Goal: Communication & Community: Answer question/provide support

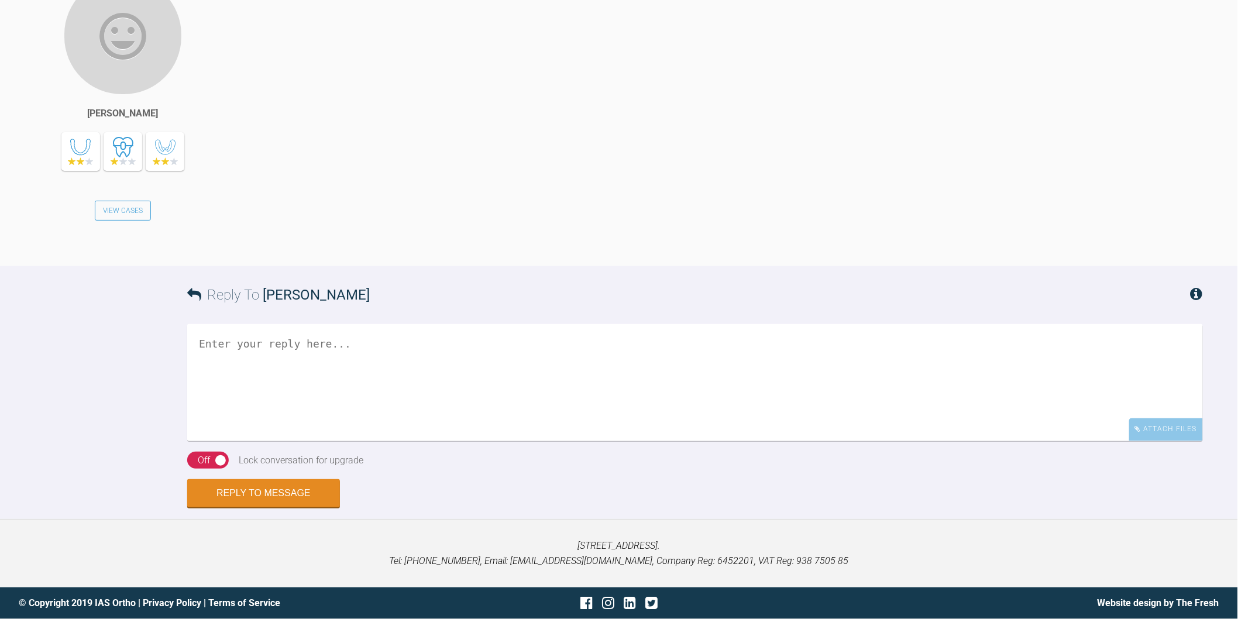
scroll to position [2652, 0]
click at [401, 427] on textarea at bounding box center [695, 382] width 1016 height 117
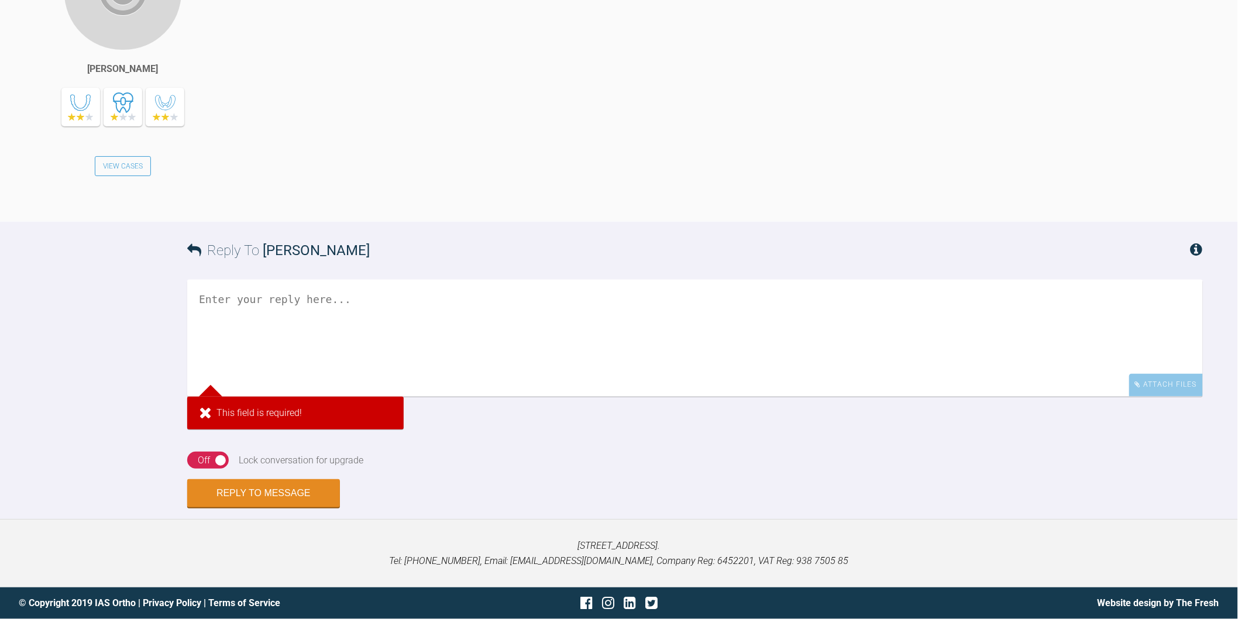
scroll to position [2537, 0]
click at [446, 397] on textarea at bounding box center [695, 338] width 1016 height 117
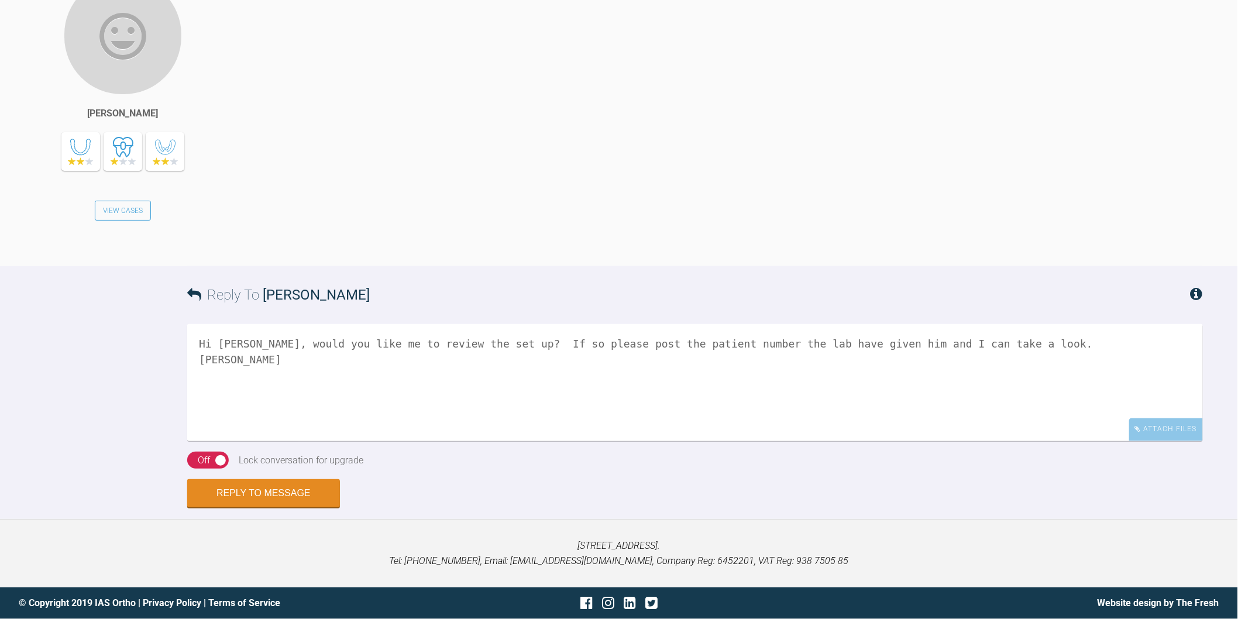
drag, startPoint x: 597, startPoint y: 476, endPoint x: 586, endPoint y: 476, distance: 11.1
click at [586, 441] on textarea "Hi Lianne, would you like me to review the set up? If so please post the patien…" at bounding box center [695, 382] width 1016 height 117
type textarea "Hi Lianne, would you like me to review the set up? If so please pop on here the…"
click at [198, 459] on div "Off" at bounding box center [204, 460] width 12 height 15
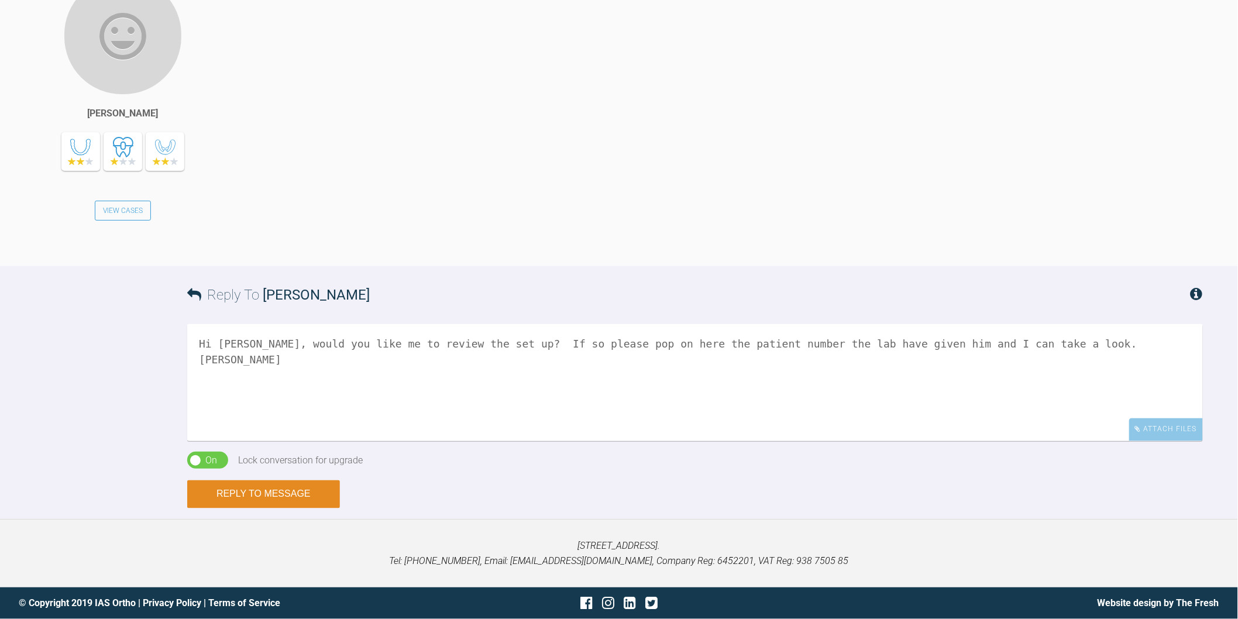
click at [275, 498] on button "Reply to Message" at bounding box center [263, 494] width 153 height 28
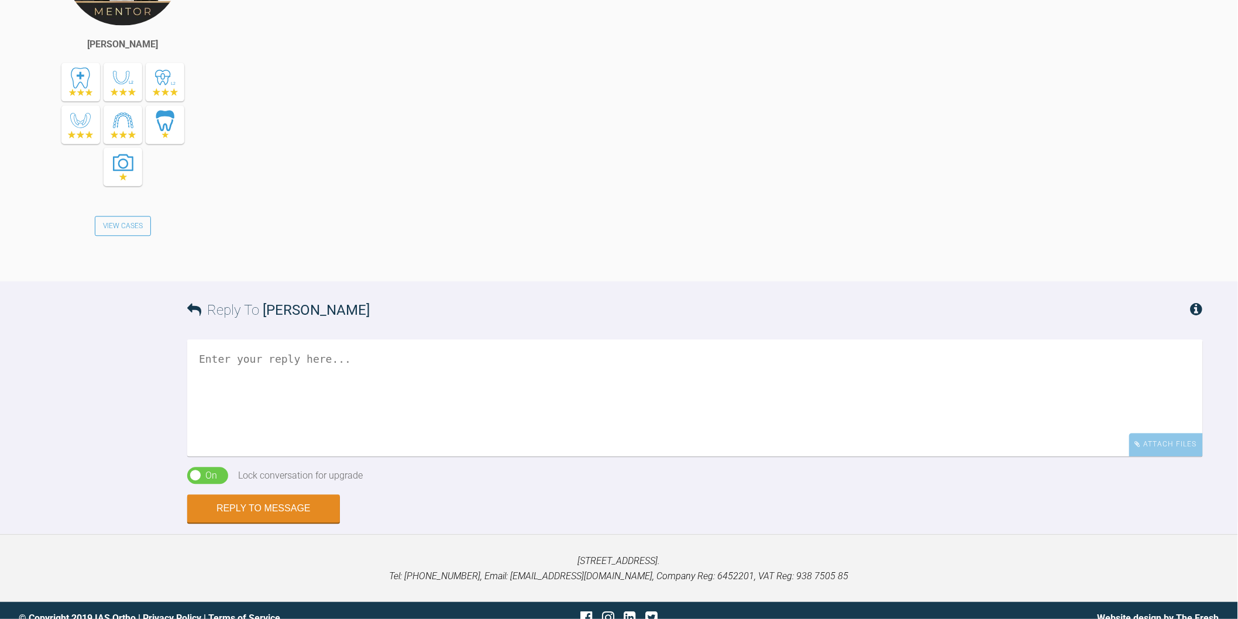
scroll to position [2827, 0]
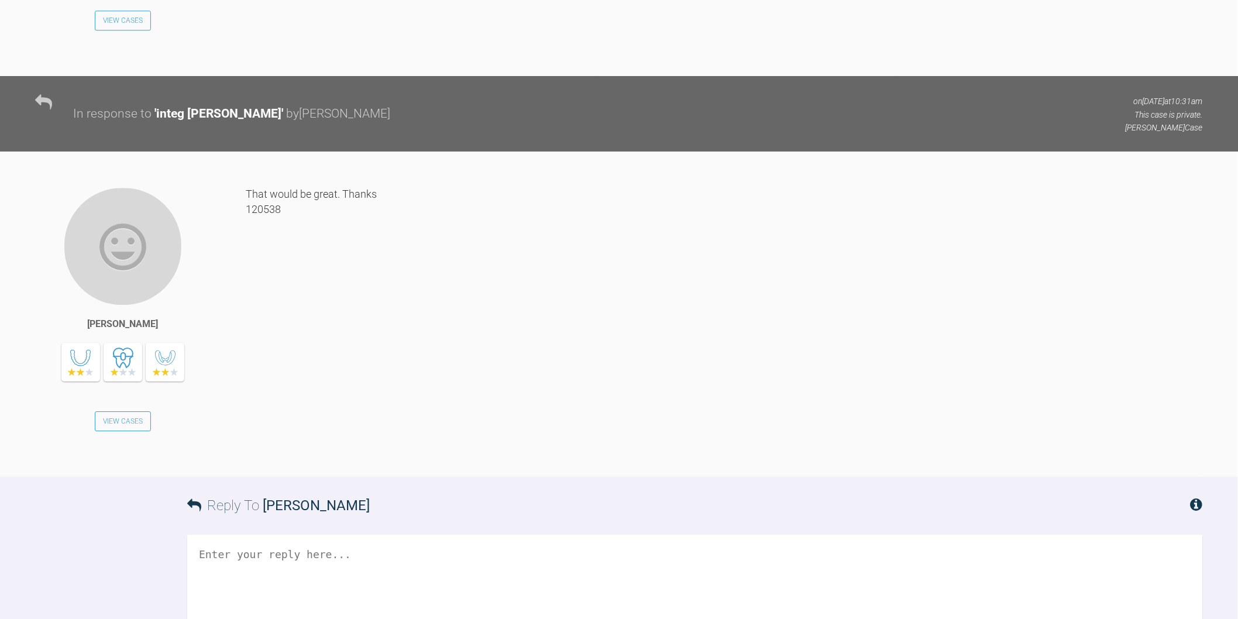
scroll to position [3161, 0]
click at [245, 387] on div "[PERSON_NAME] View Cases" at bounding box center [140, 326] width 211 height 280
drag, startPoint x: 246, startPoint y: 390, endPoint x: 283, endPoint y: 395, distance: 37.2
click at [283, 395] on div "That would be great. Thanks 120538" at bounding box center [724, 322] width 957 height 273
copy div "120538"
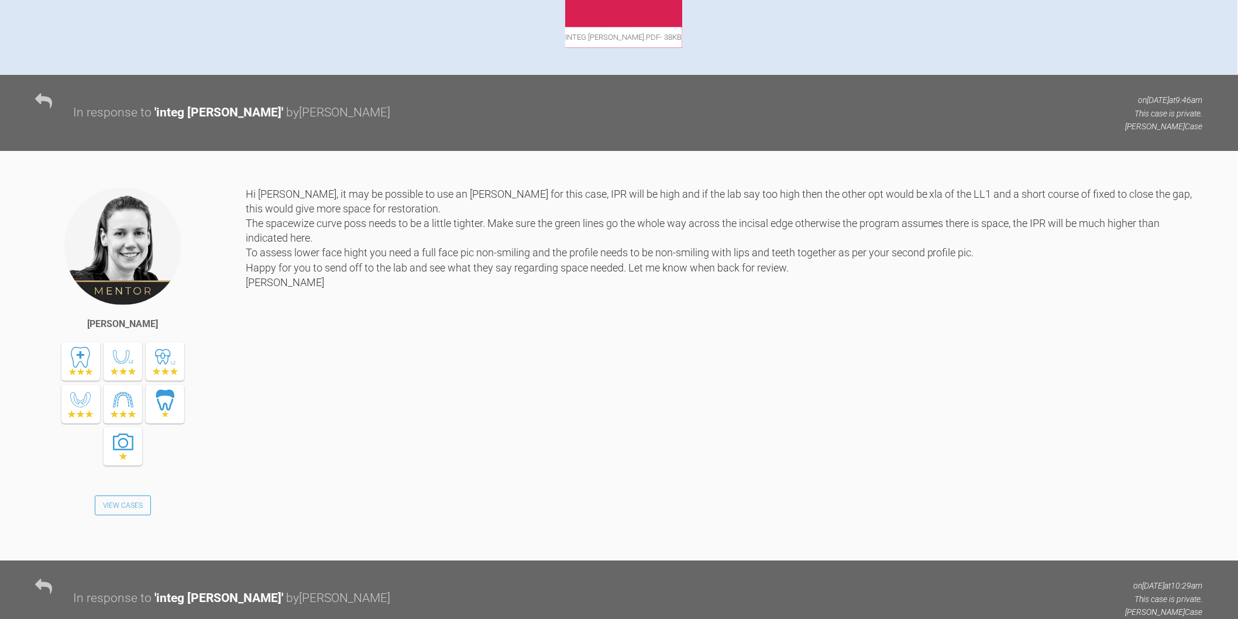
scroll to position [756, 0]
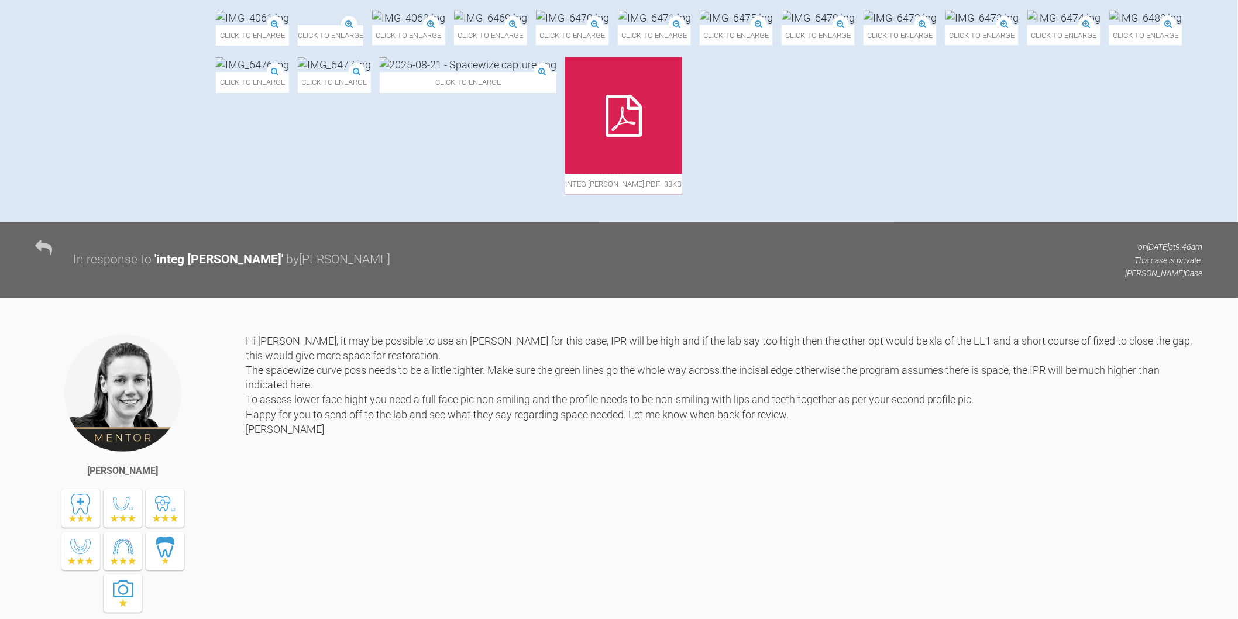
click at [691, 25] on img at bounding box center [654, 18] width 73 height 15
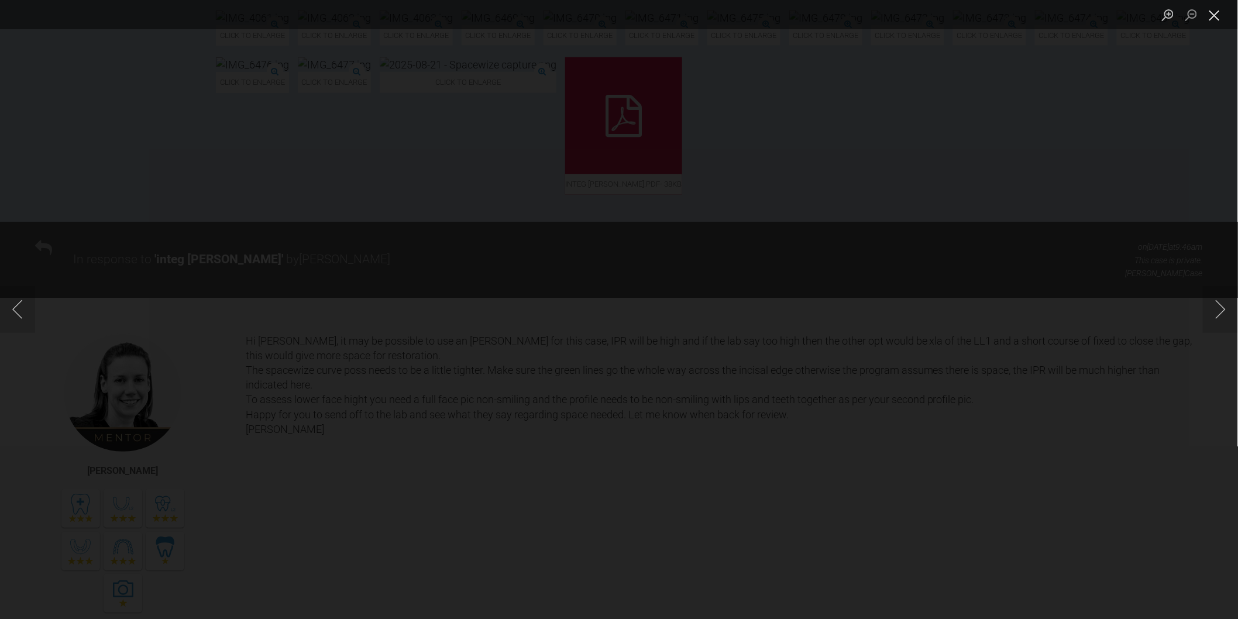
click at [1220, 19] on button "Close lightbox" at bounding box center [1214, 15] width 23 height 20
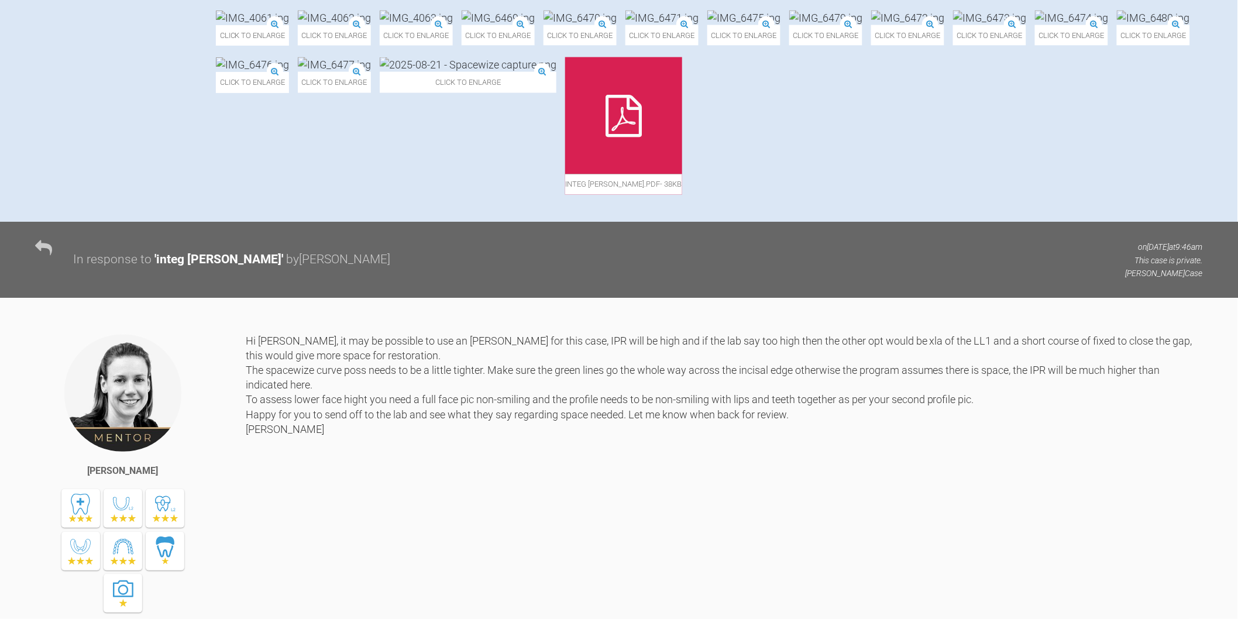
click at [1035, 25] on img at bounding box center [1071, 18] width 73 height 15
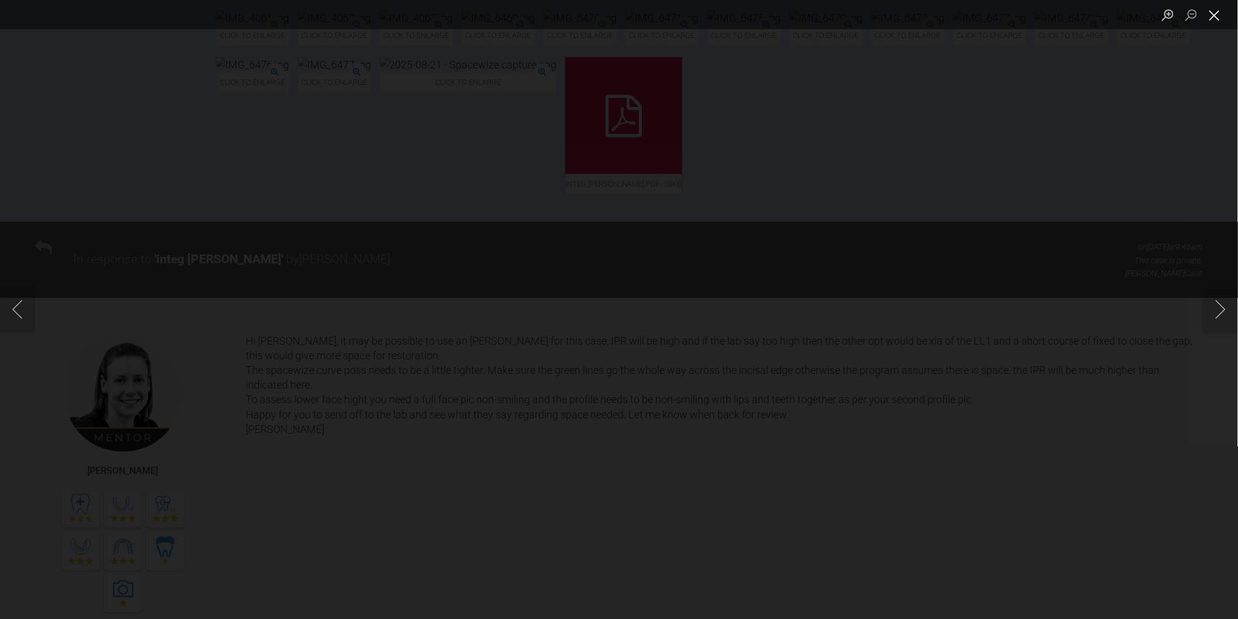
click at [1221, 19] on button "Close lightbox" at bounding box center [1214, 15] width 23 height 20
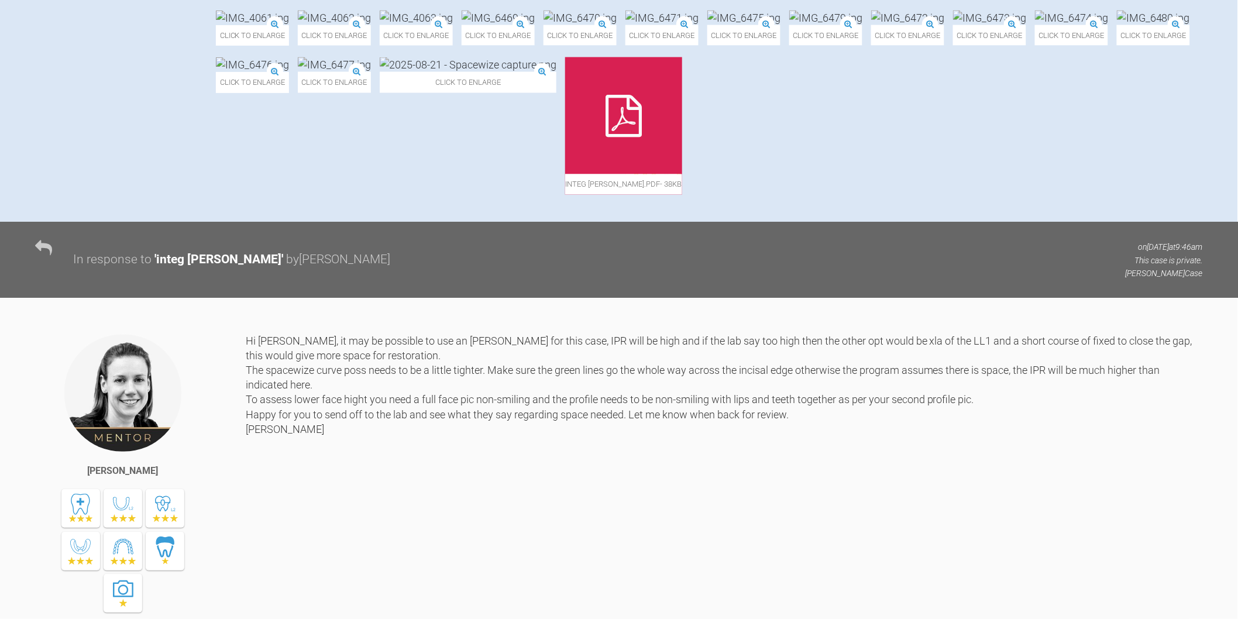
scroll to position [691, 0]
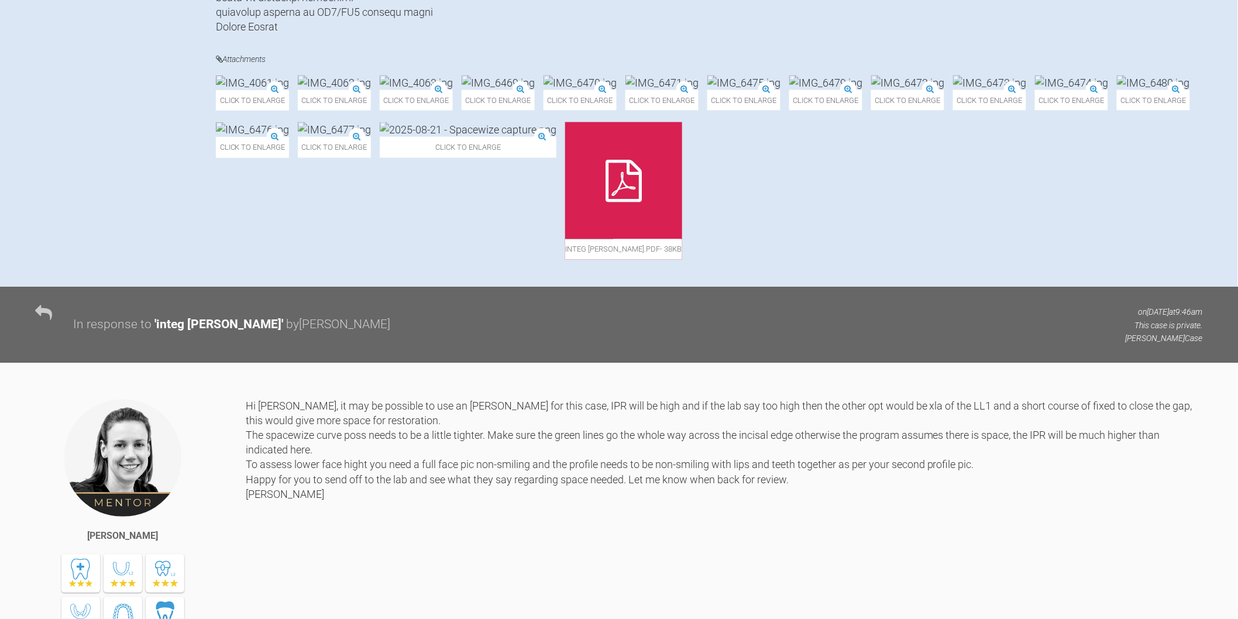
click at [789, 90] on img at bounding box center [825, 82] width 73 height 15
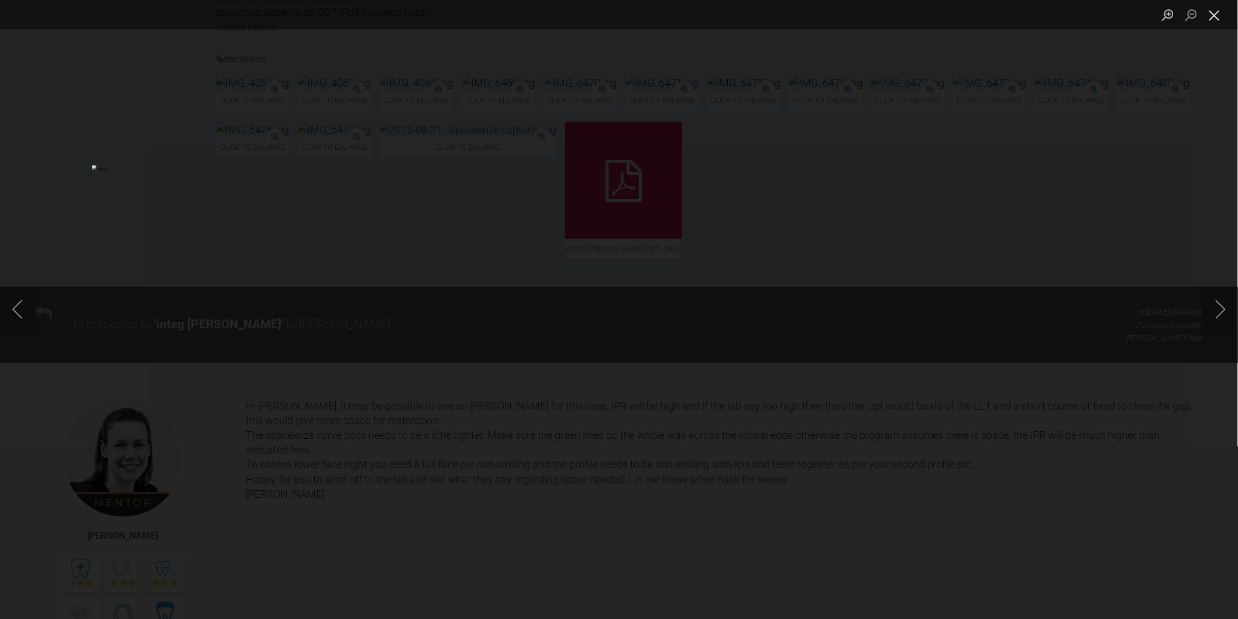
click at [1224, 16] on button "Close lightbox" at bounding box center [1214, 15] width 23 height 20
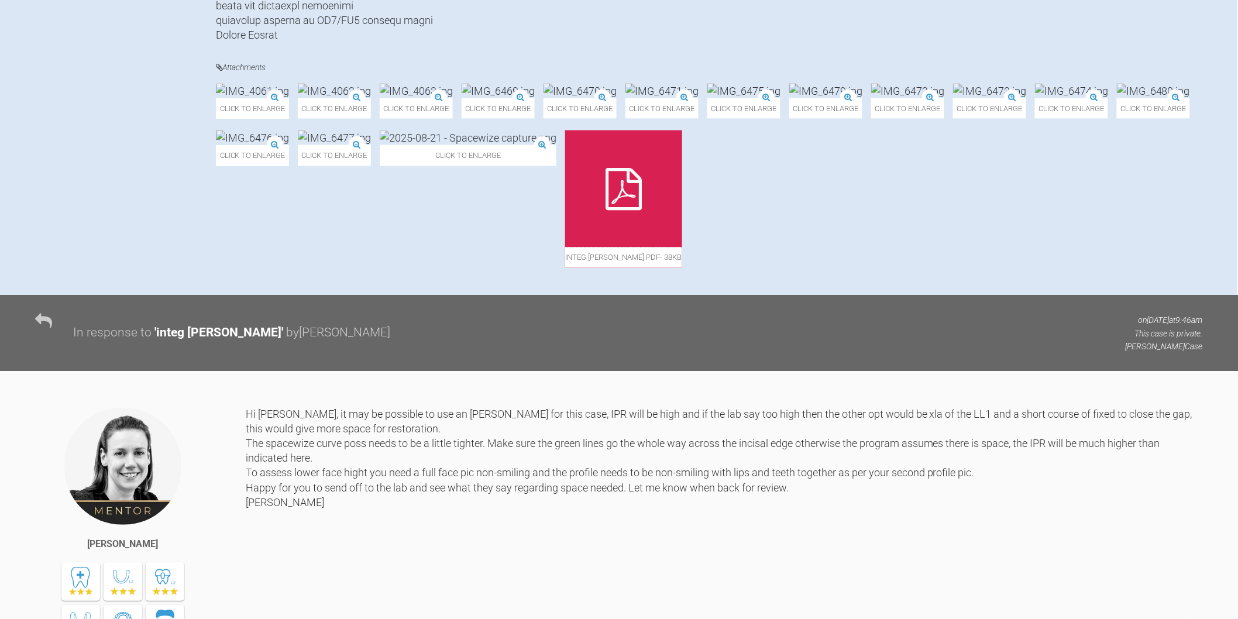
scroll to position [756, 0]
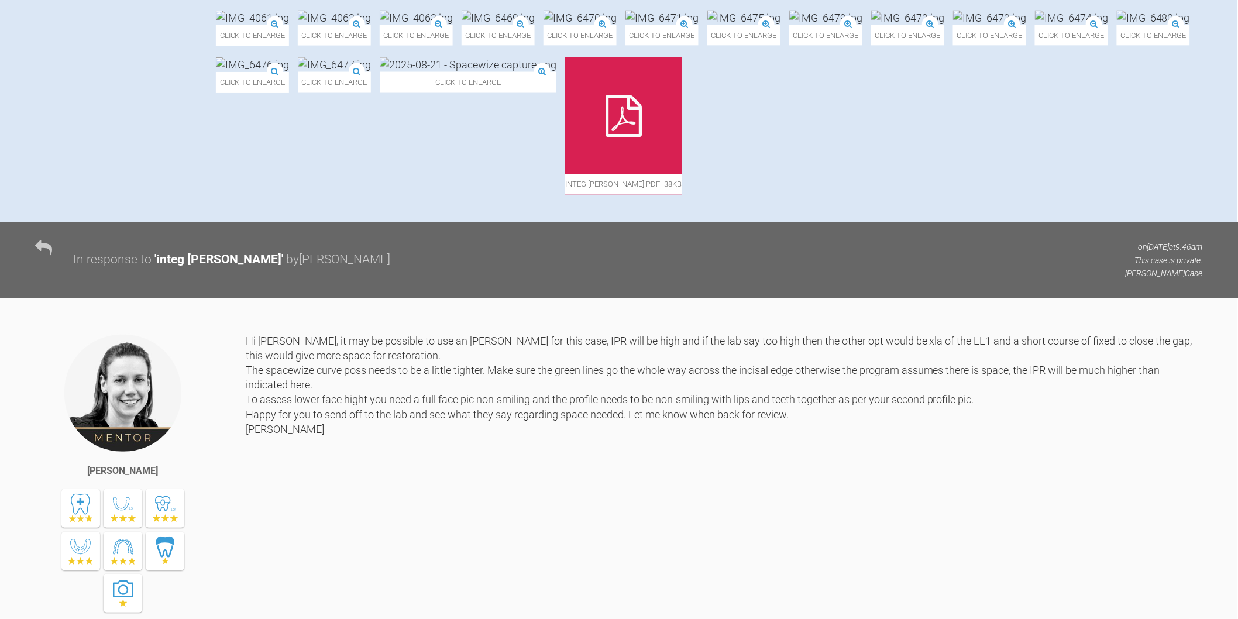
click at [1035, 25] on img at bounding box center [1071, 18] width 73 height 15
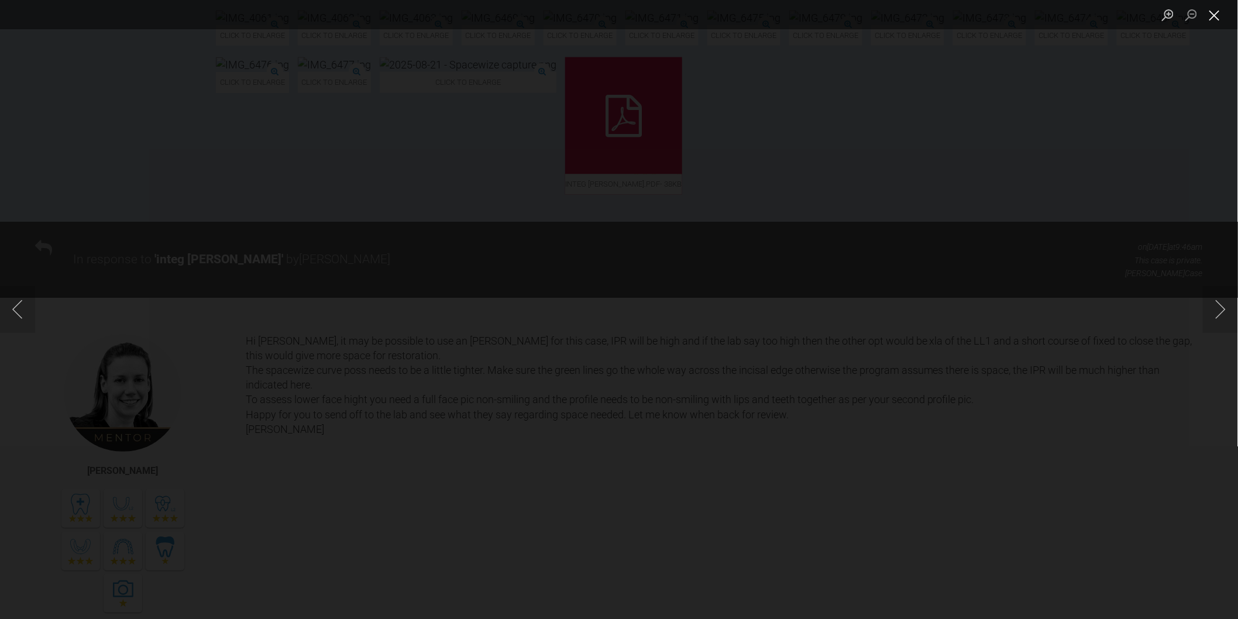
click at [1213, 16] on button "Close lightbox" at bounding box center [1214, 15] width 23 height 20
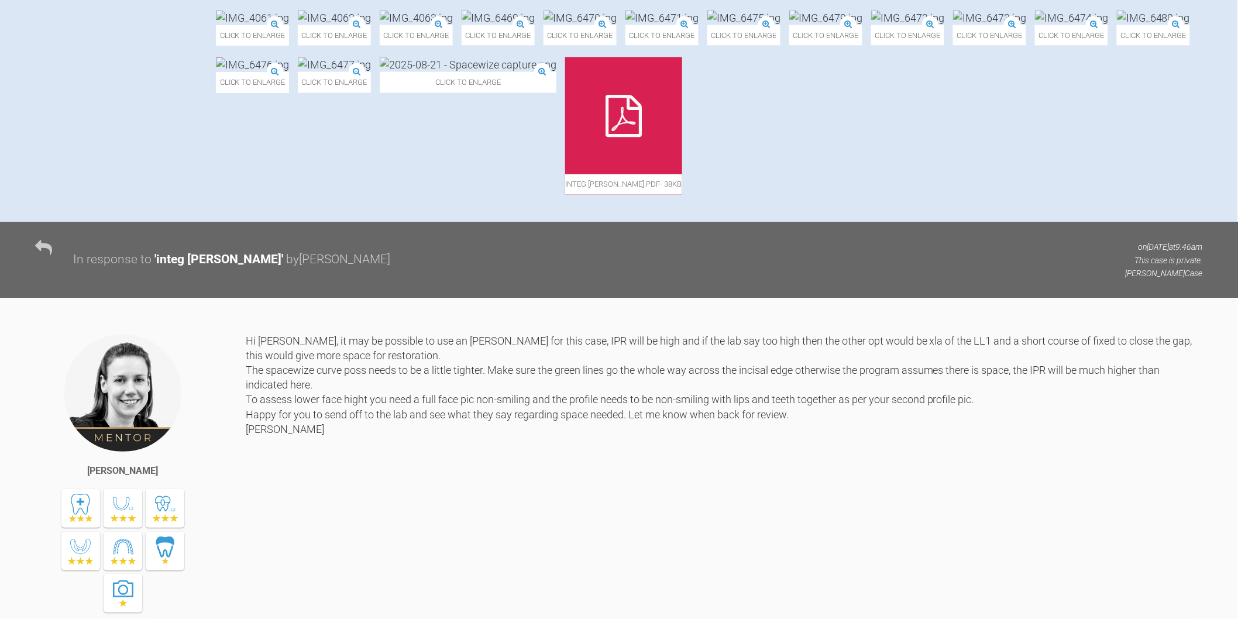
click at [953, 25] on img at bounding box center [989, 18] width 73 height 15
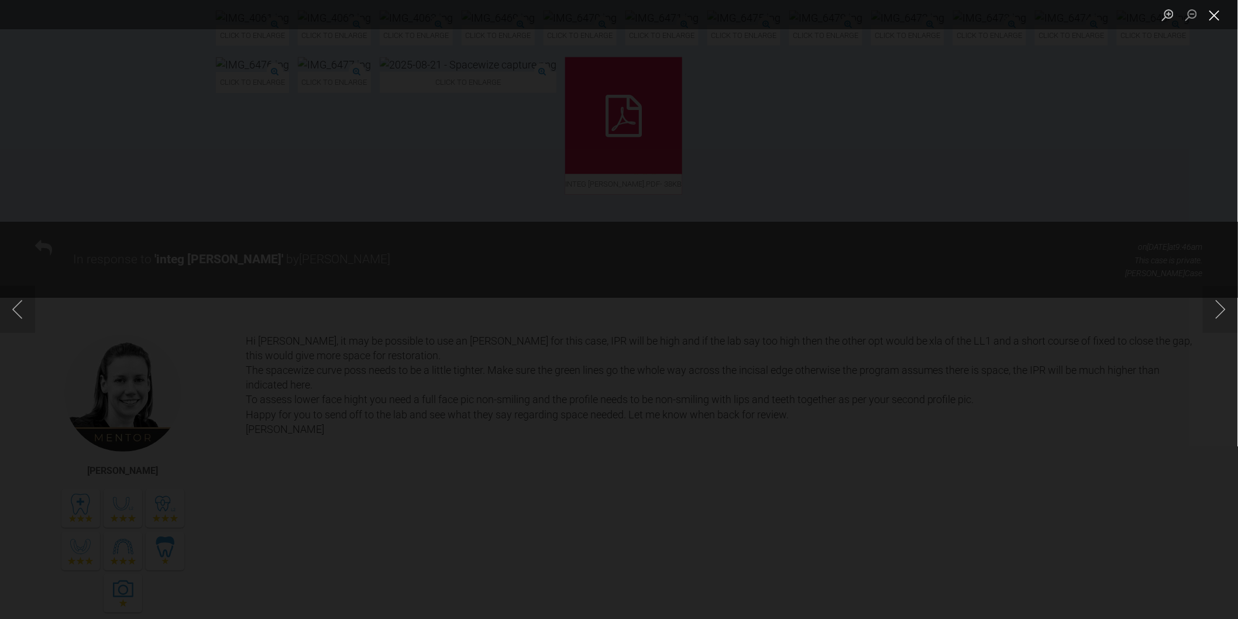
click at [1215, 20] on button "Close lightbox" at bounding box center [1214, 15] width 23 height 20
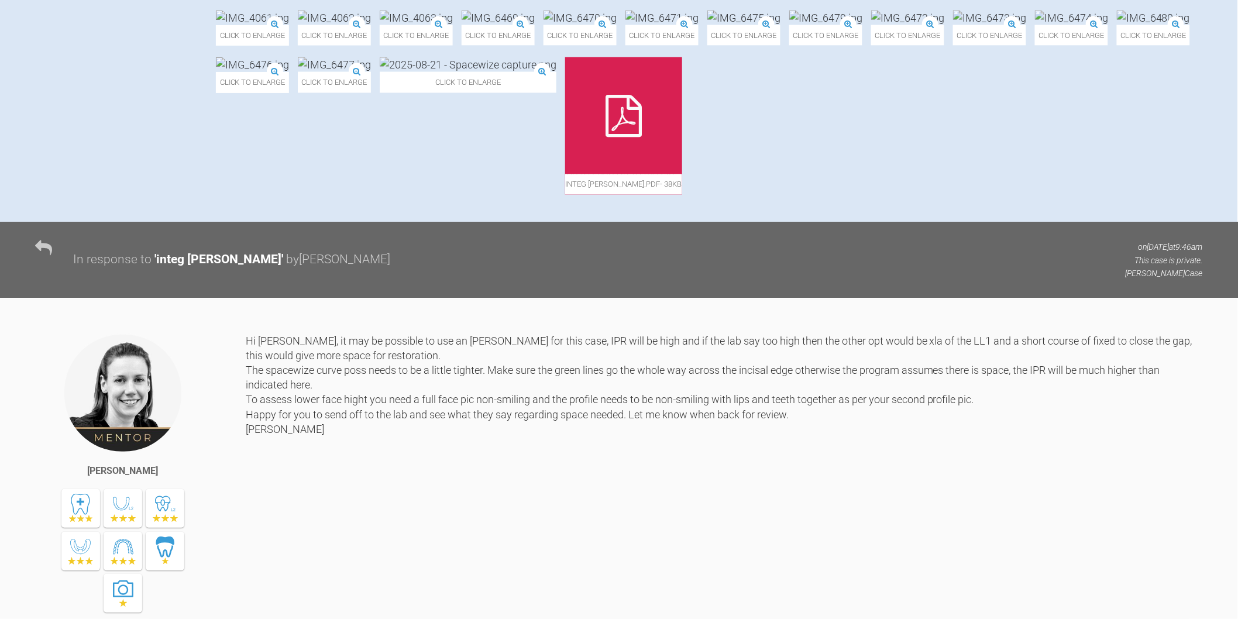
click at [698, 25] on img at bounding box center [661, 18] width 73 height 15
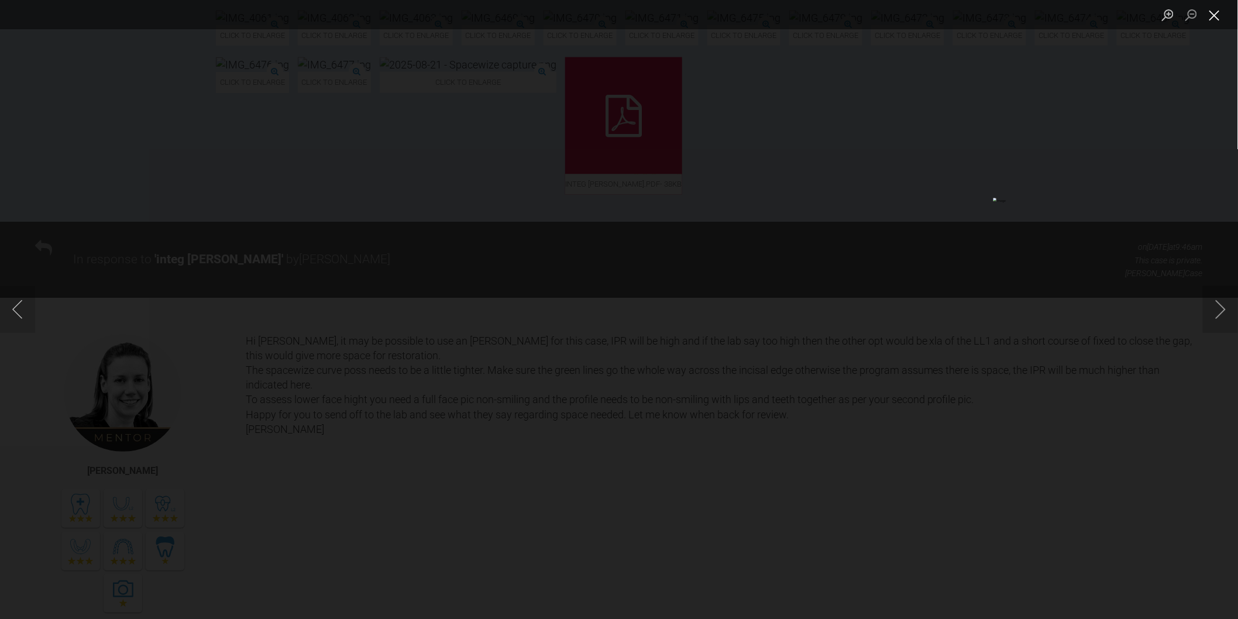
click at [1216, 13] on button "Close lightbox" at bounding box center [1214, 15] width 23 height 20
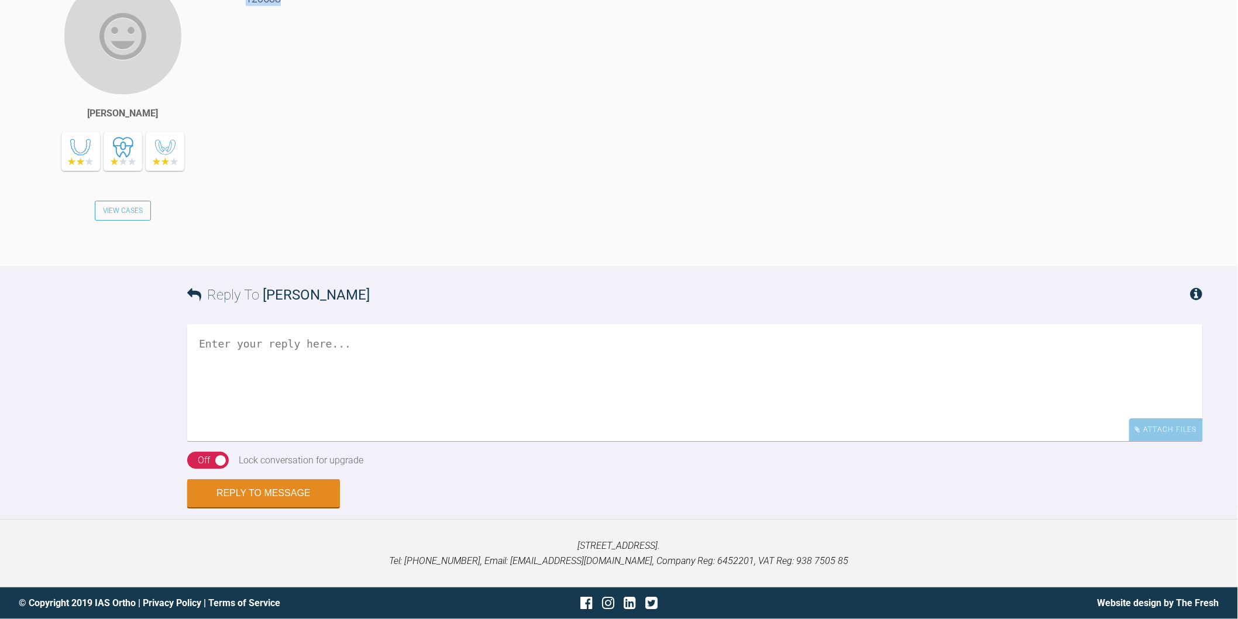
scroll to position [3551, 0]
click at [534, 408] on textarea at bounding box center [695, 382] width 1016 height 117
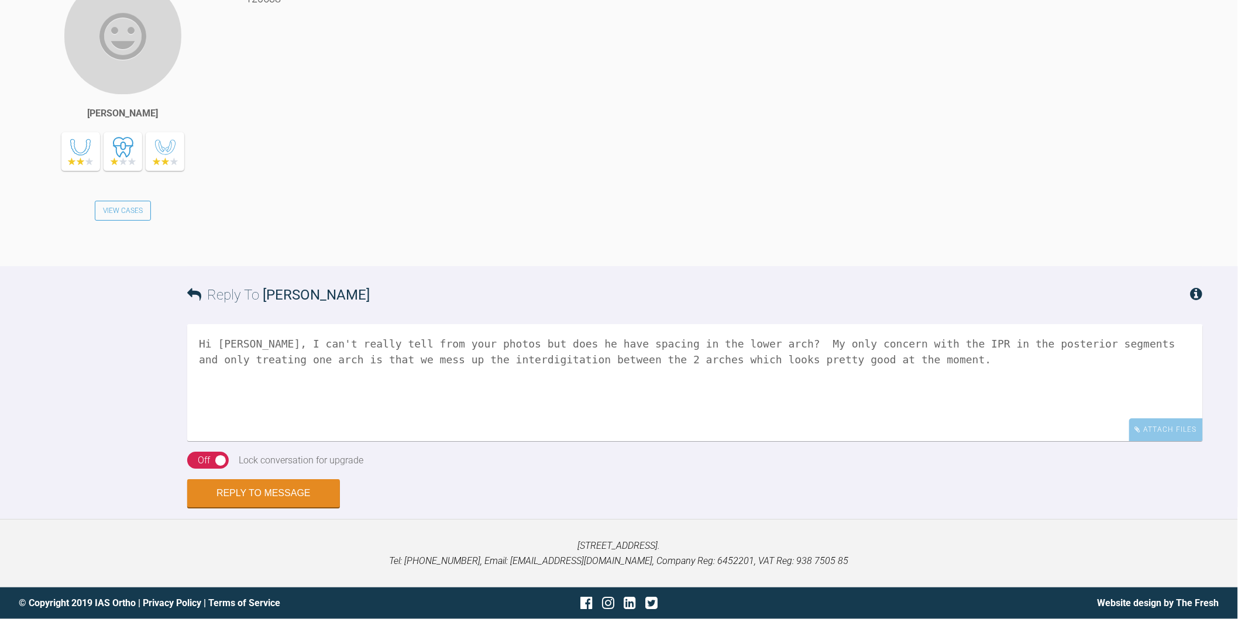
click at [718, 344] on textarea "Hi Lianne, I can't really tell from your photos but does he have spacing in the…" at bounding box center [695, 382] width 1016 height 117
click at [1021, 359] on textarea "Hi Lianne, I can't really tell from your photos but does he have spacing in the…" at bounding box center [695, 382] width 1016 height 117
click at [1013, 357] on textarea "Hi Lianne, I can't really tell from your photos but does he have spacing in the…" at bounding box center [695, 382] width 1016 height 117
click at [1092, 359] on textarea "Hi Lianne, I can't really tell from your photos but does he have spacing in the…" at bounding box center [695, 382] width 1016 height 117
click at [1124, 357] on textarea "Hi Lianne, I can't really tell from your photos but does he have spacing in the…" at bounding box center [695, 382] width 1016 height 117
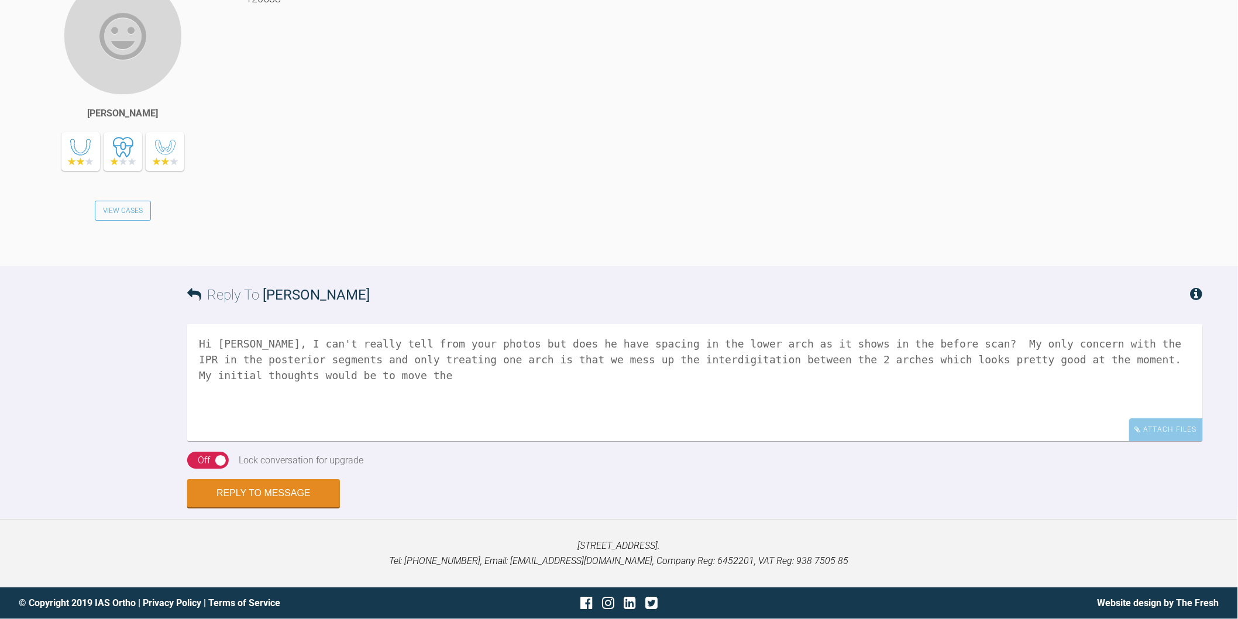
click at [1195, 358] on textarea "Hi Lianne, I can't really tell from your photos but does he have spacing in the…" at bounding box center [695, 382] width 1016 height 117
drag, startPoint x: 1186, startPoint y: 357, endPoint x: 1163, endPoint y: 360, distance: 23.1
click at [1163, 360] on textarea "Hi Lianne, I can't really tell from your photos but does he have spacing in the…" at bounding box center [695, 382] width 1016 height 117
drag, startPoint x: 319, startPoint y: 373, endPoint x: 297, endPoint y: 375, distance: 22.9
click at [297, 375] on textarea "Hi Lianne, I can't really tell from your photos but does he have spacing in the…" at bounding box center [695, 382] width 1016 height 117
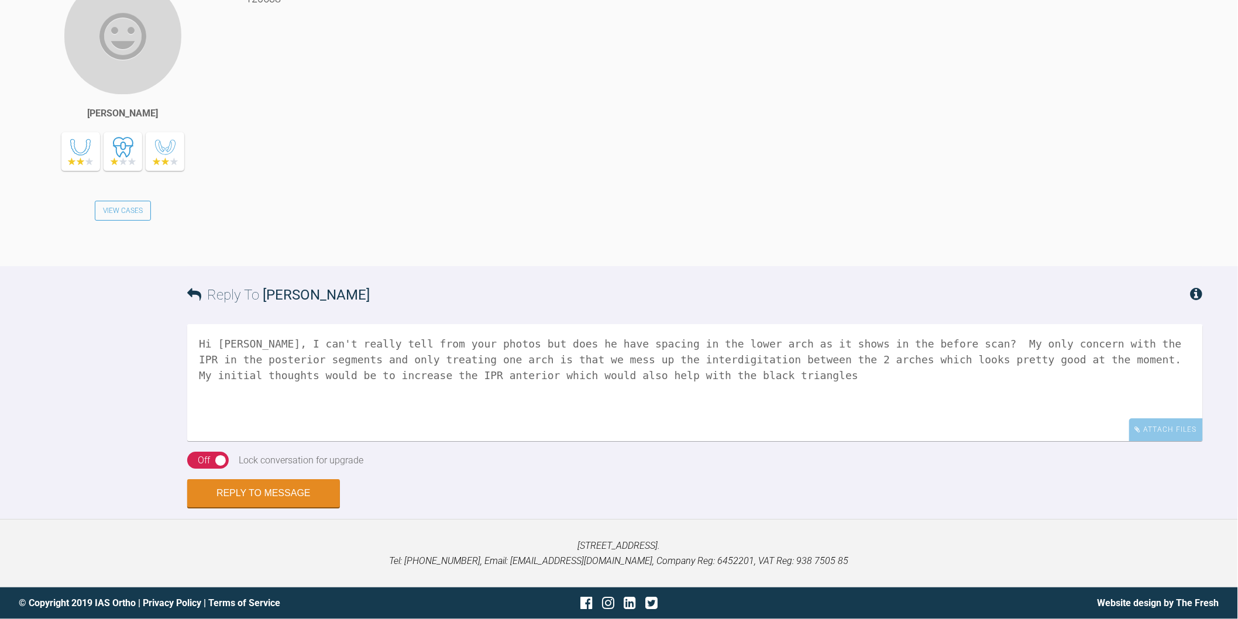
drag, startPoint x: 343, startPoint y: 373, endPoint x: 433, endPoint y: 373, distance: 90.7
click at [344, 373] on textarea "Hi Lianne, I can't really tell from your photos but does he have spacing in the…" at bounding box center [695, 382] width 1016 height 117
click at [683, 376] on textarea "Hi Lianne, I can't really tell from your photos but does he have spacing in the…" at bounding box center [695, 382] width 1016 height 117
type textarea "Hi Lianne, I can't really tell from your photos but does he have spacing in the…"
click at [329, 491] on button "Reply to Message" at bounding box center [263, 494] width 153 height 28
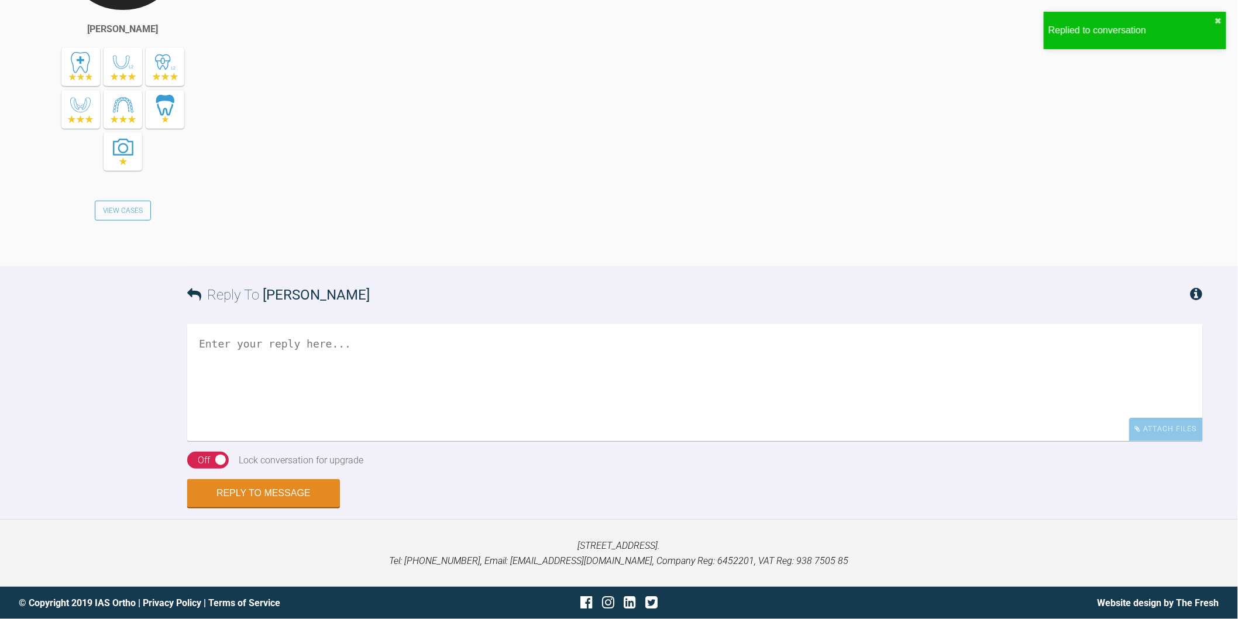
scroll to position [4035, 0]
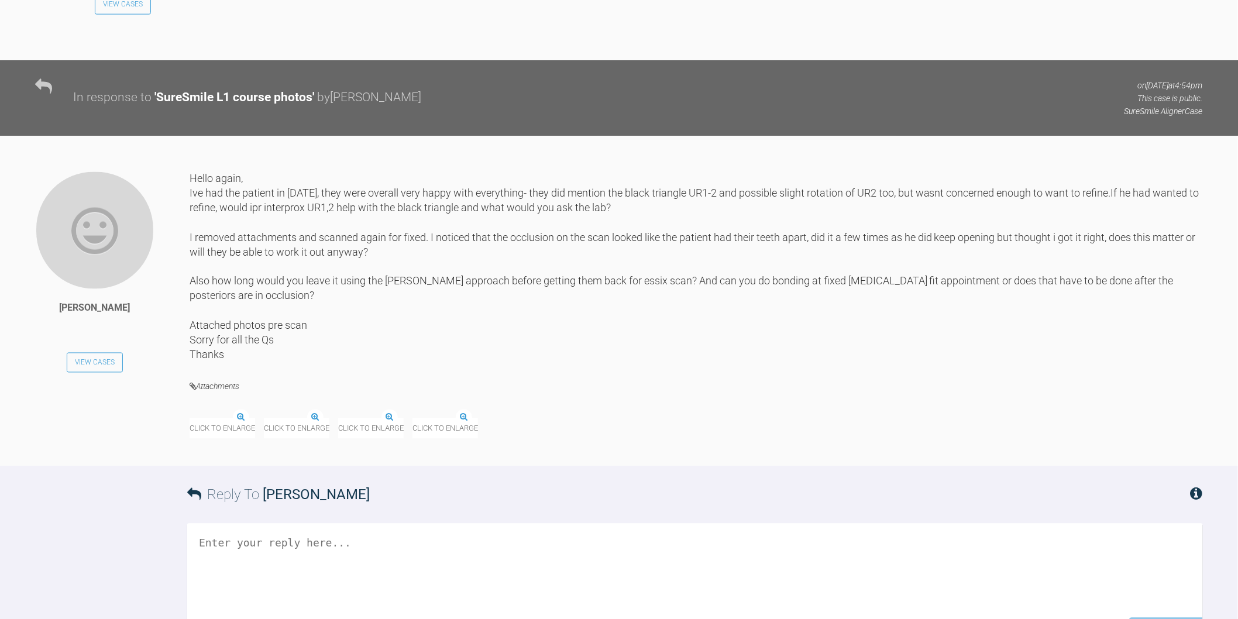
scroll to position [21120, 0]
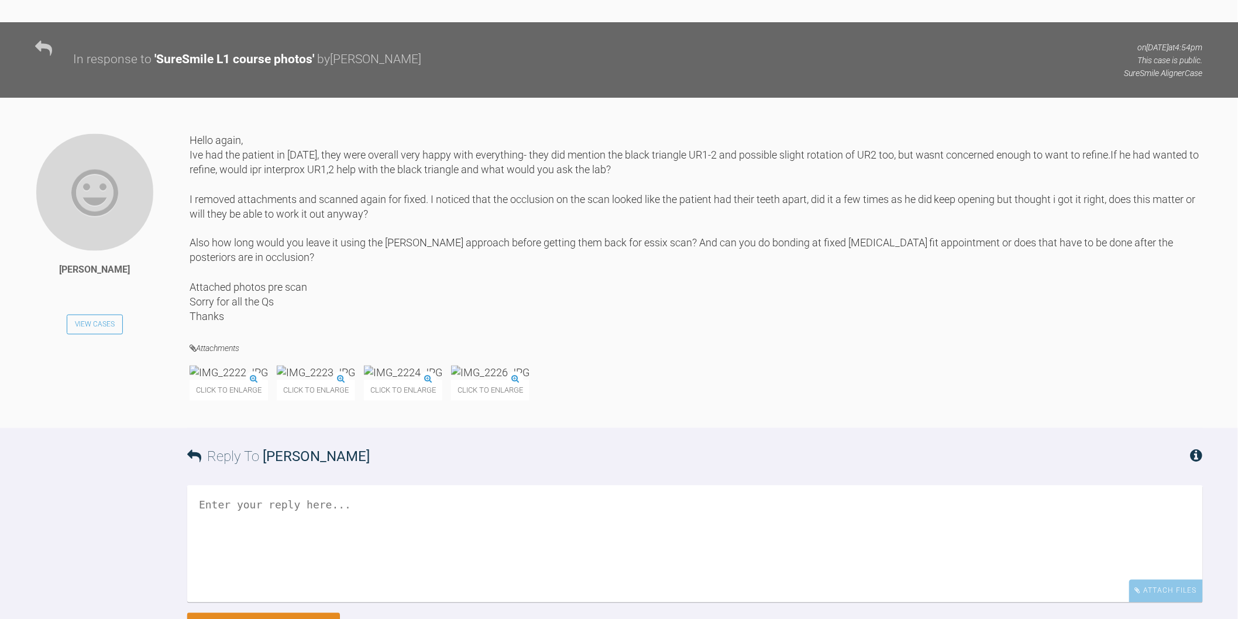
click at [459, 428] on div "Hello again, Ive had the patient in [DATE], they were overall very happy with e…" at bounding box center [696, 280] width 1013 height 295
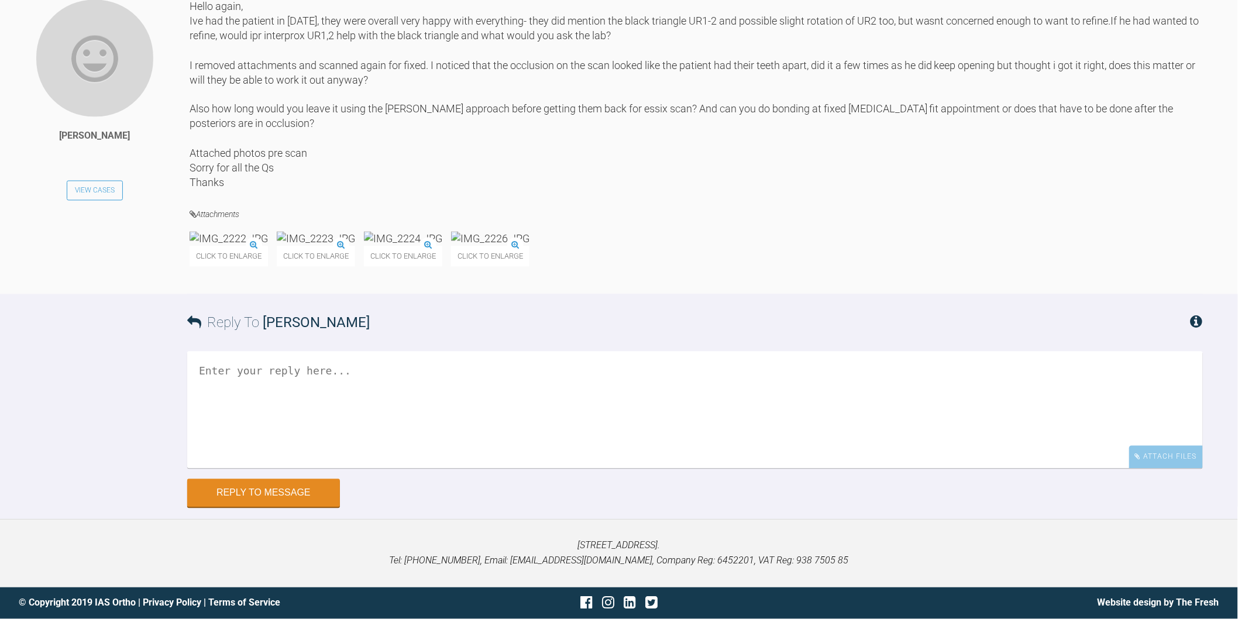
scroll to position [21510, 0]
click at [441, 420] on textarea at bounding box center [695, 410] width 1016 height 117
click at [629, 469] on textarea "Hi [PERSON_NAME], don't worry about the questions, it's what I'm here for!" at bounding box center [695, 410] width 1016 height 117
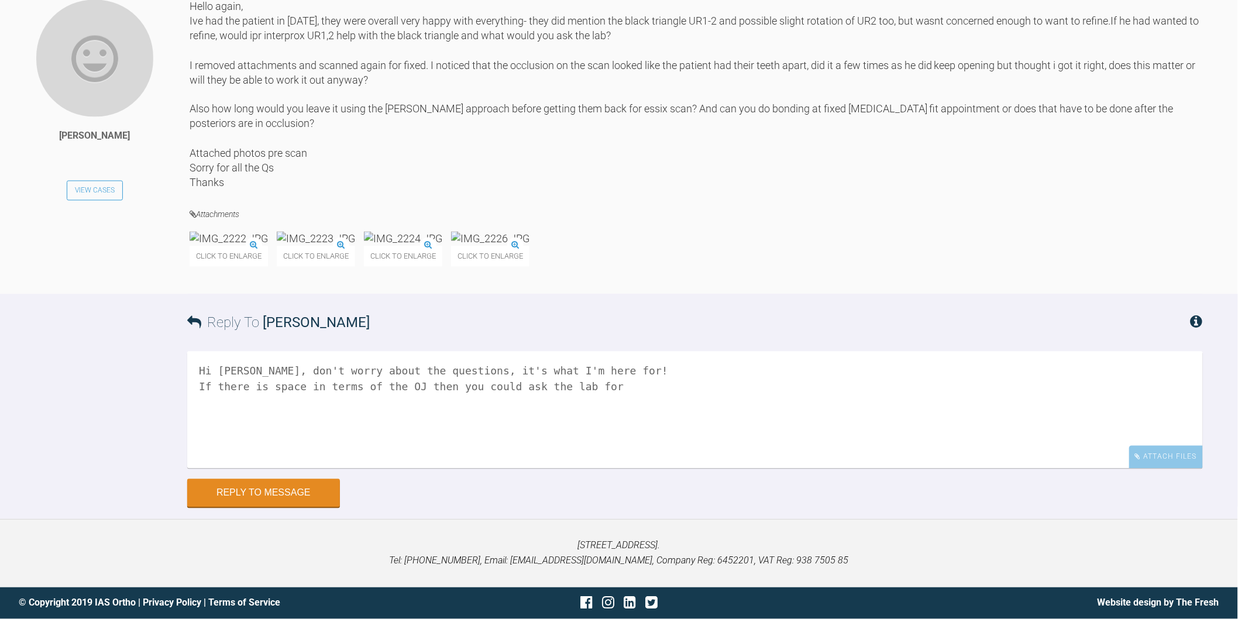
click at [328, 246] on img at bounding box center [316, 239] width 78 height 15
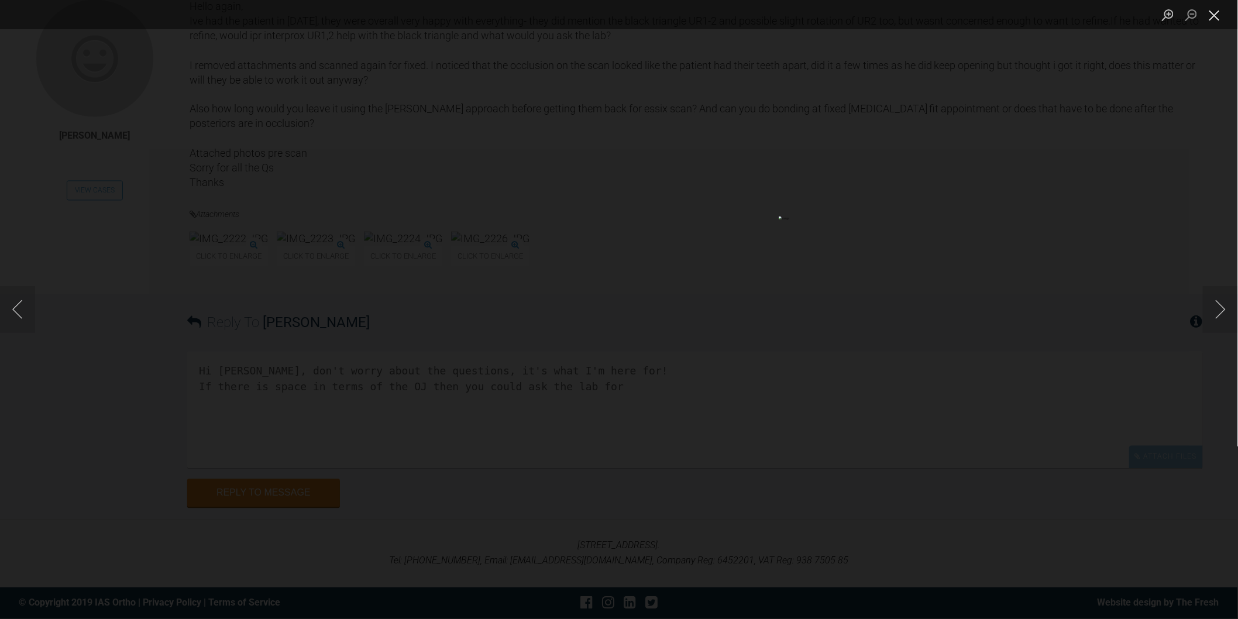
click at [1218, 16] on button "Close lightbox" at bounding box center [1214, 15] width 23 height 20
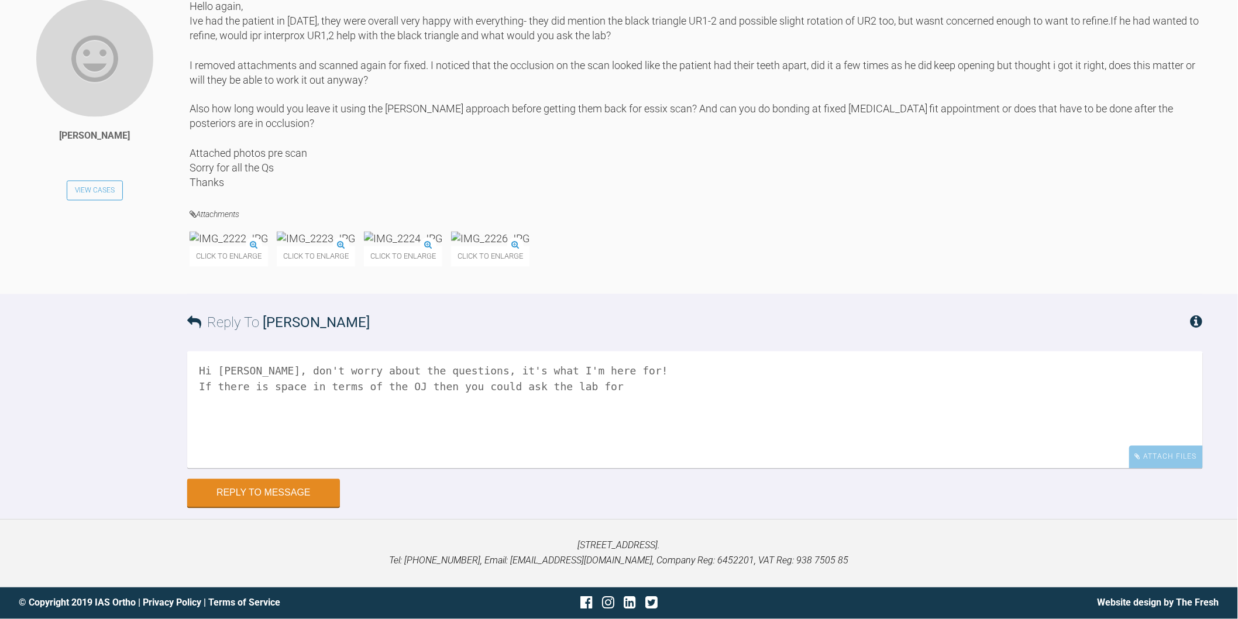
click at [687, 469] on textarea "Hi Isabella, don't worry about the questions, it's what I'm here for! If there …" at bounding box center [695, 410] width 1016 height 117
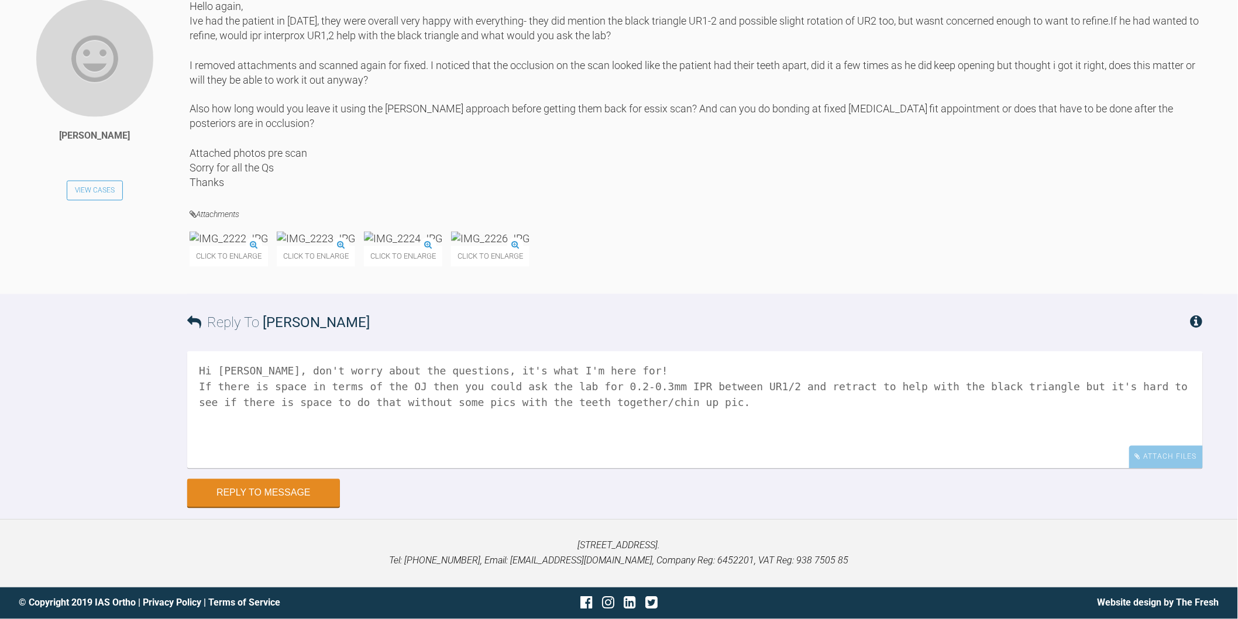
click at [529, 246] on img at bounding box center [490, 239] width 78 height 15
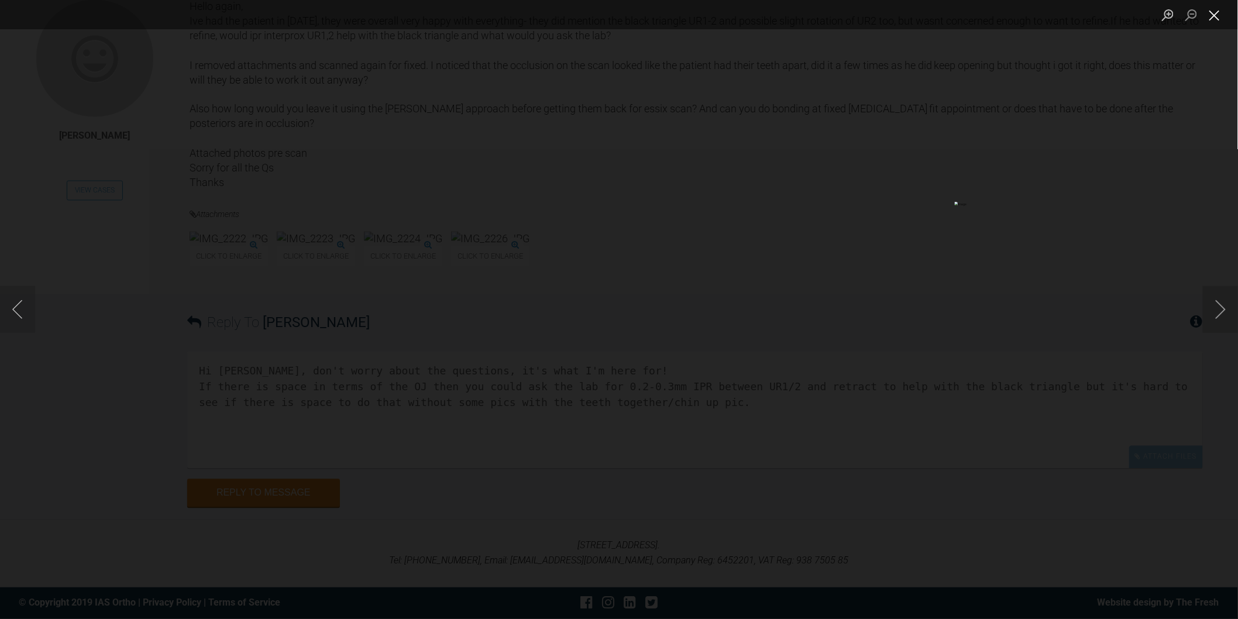
click at [1218, 22] on button "Close lightbox" at bounding box center [1214, 15] width 23 height 20
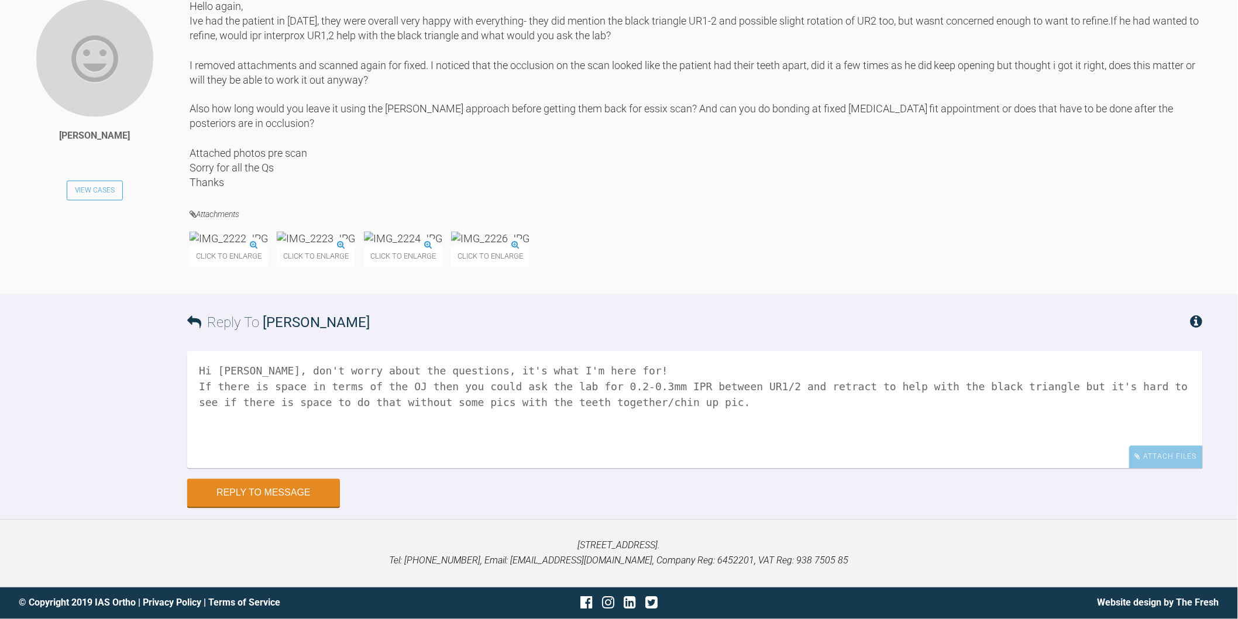
click at [679, 469] on textarea "Hi Isabella, don't worry about the questions, it's what I'm here for! If there …" at bounding box center [695, 410] width 1016 height 117
click at [260, 246] on img at bounding box center [229, 239] width 78 height 15
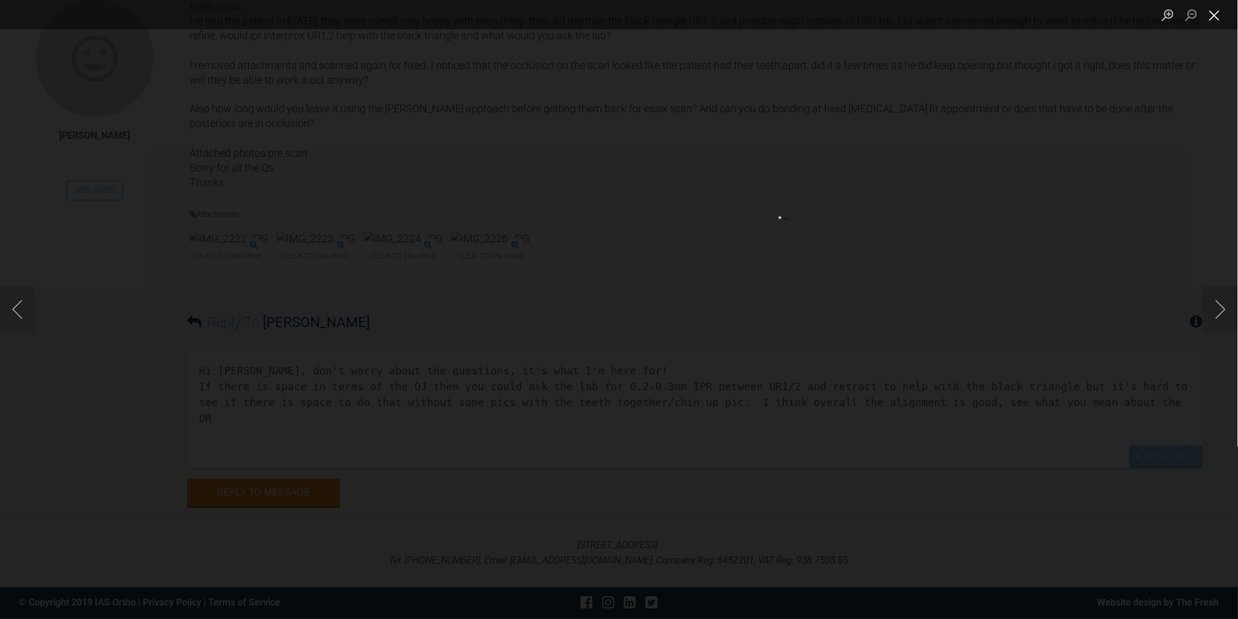
click at [1221, 10] on button "Close lightbox" at bounding box center [1214, 15] width 23 height 20
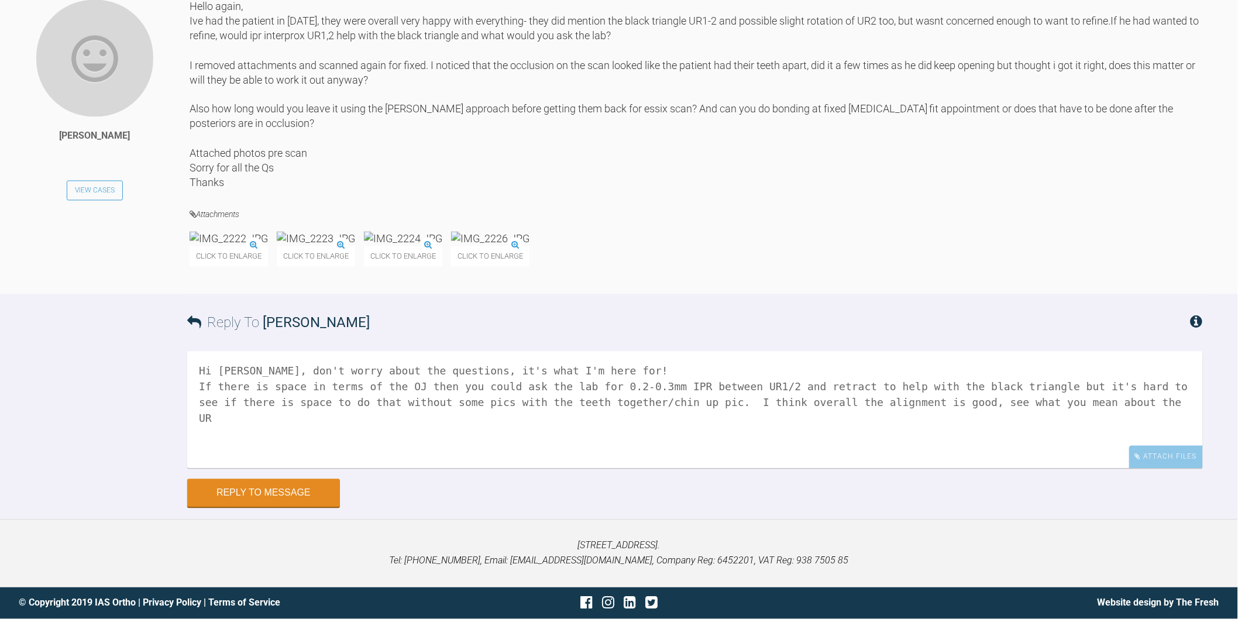
click at [529, 246] on img at bounding box center [490, 239] width 78 height 15
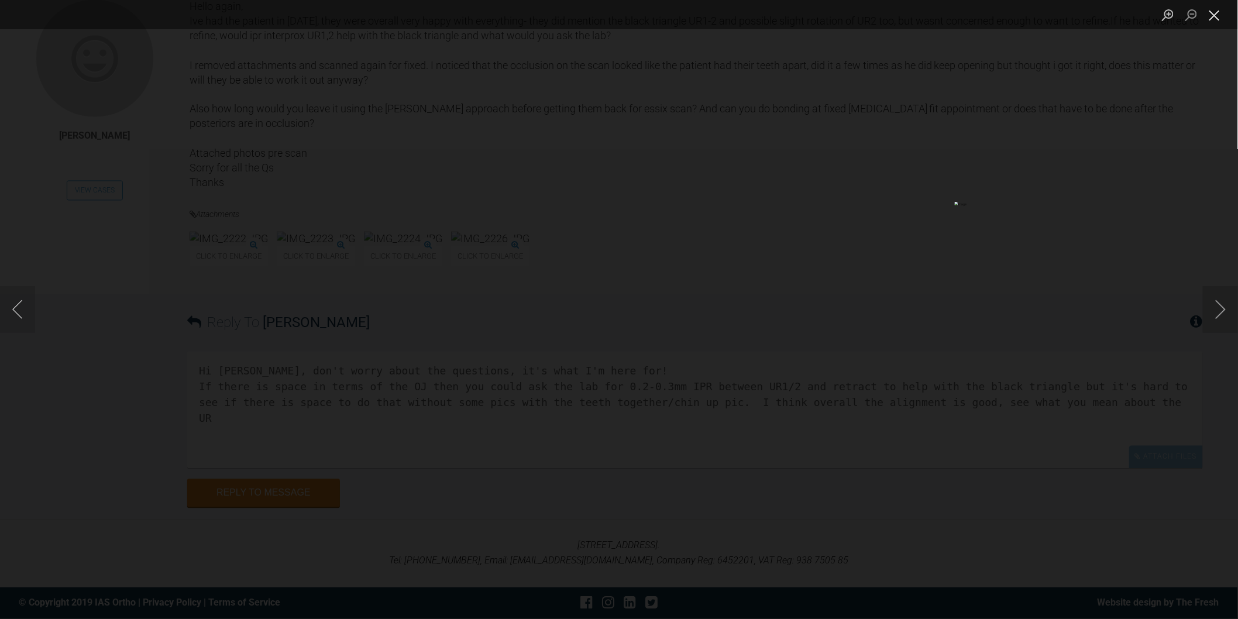
click at [1221, 13] on button "Close lightbox" at bounding box center [1214, 15] width 23 height 20
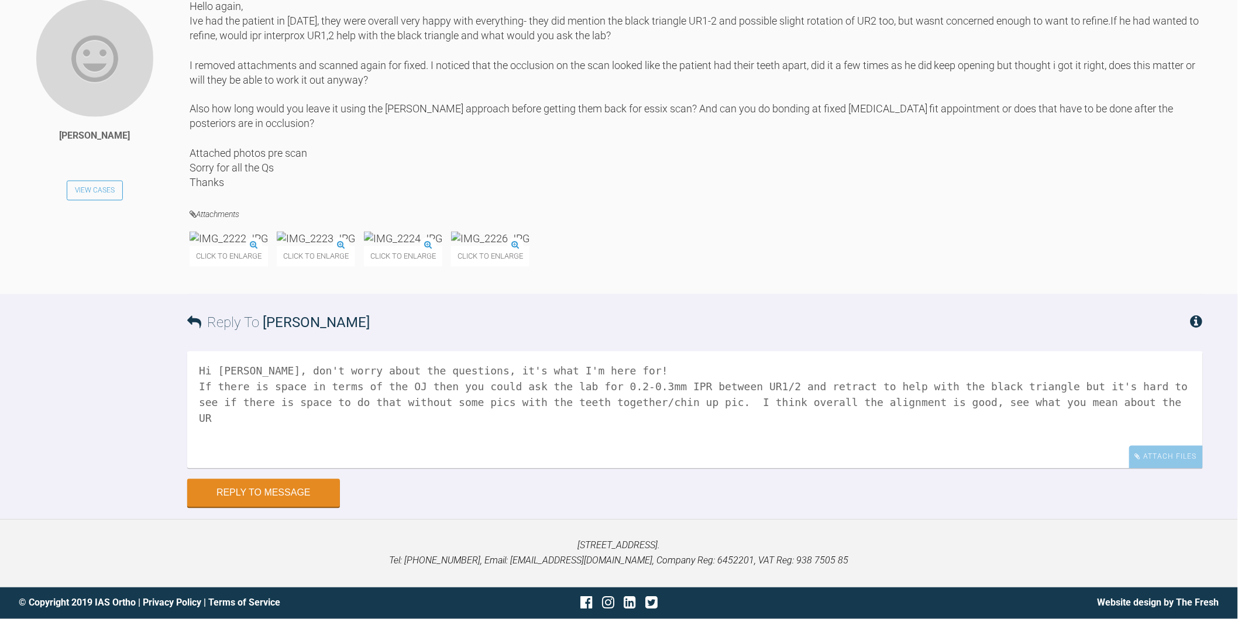
drag, startPoint x: 855, startPoint y: 568, endPoint x: 1161, endPoint y: 559, distance: 306.1
click at [1161, 469] on textarea "Hi Isabella, don't worry about the questions, it's what I'm here for! If there …" at bounding box center [695, 410] width 1016 height 117
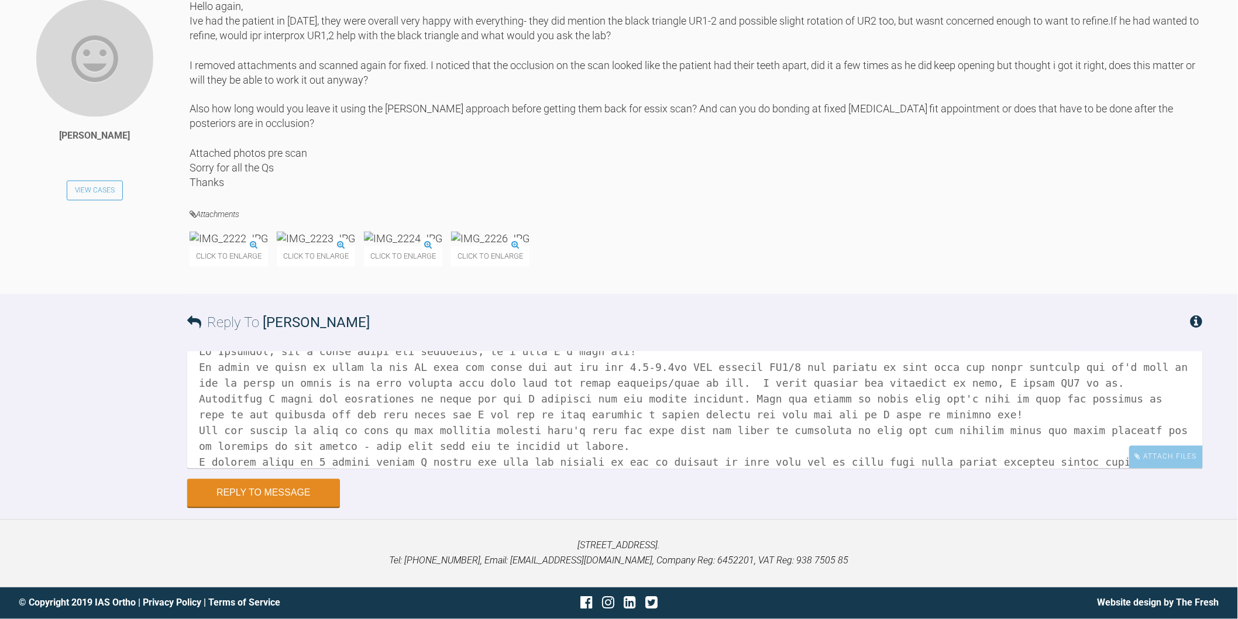
scroll to position [35, 0]
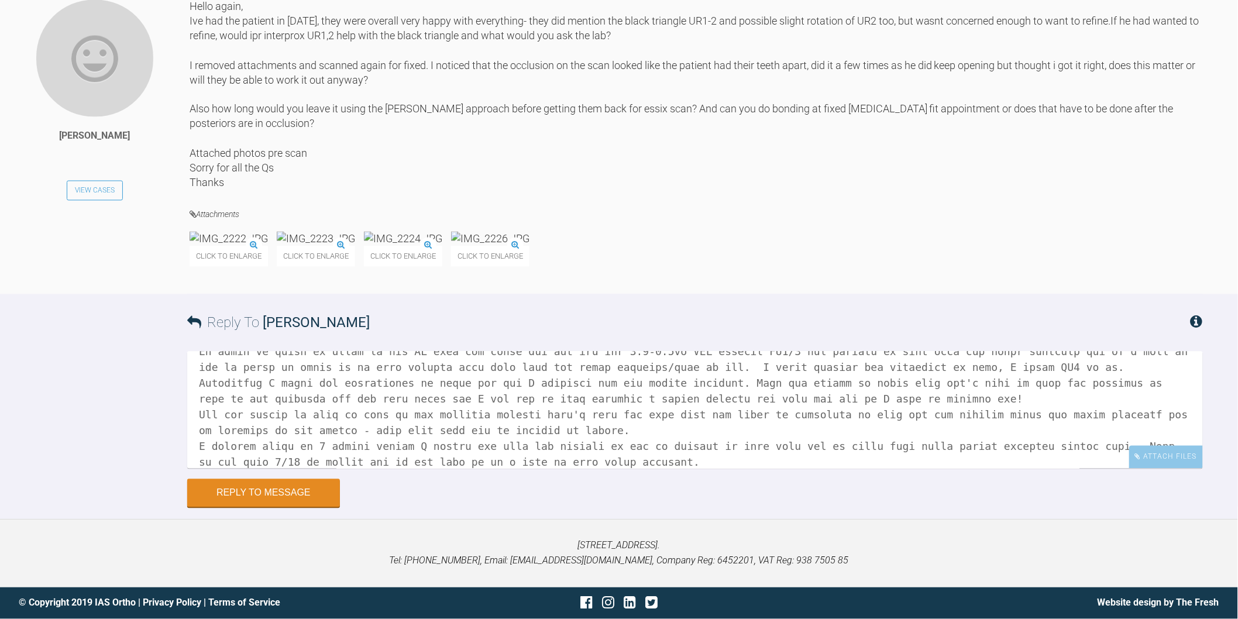
click at [232, 232] on img at bounding box center [229, 239] width 78 height 15
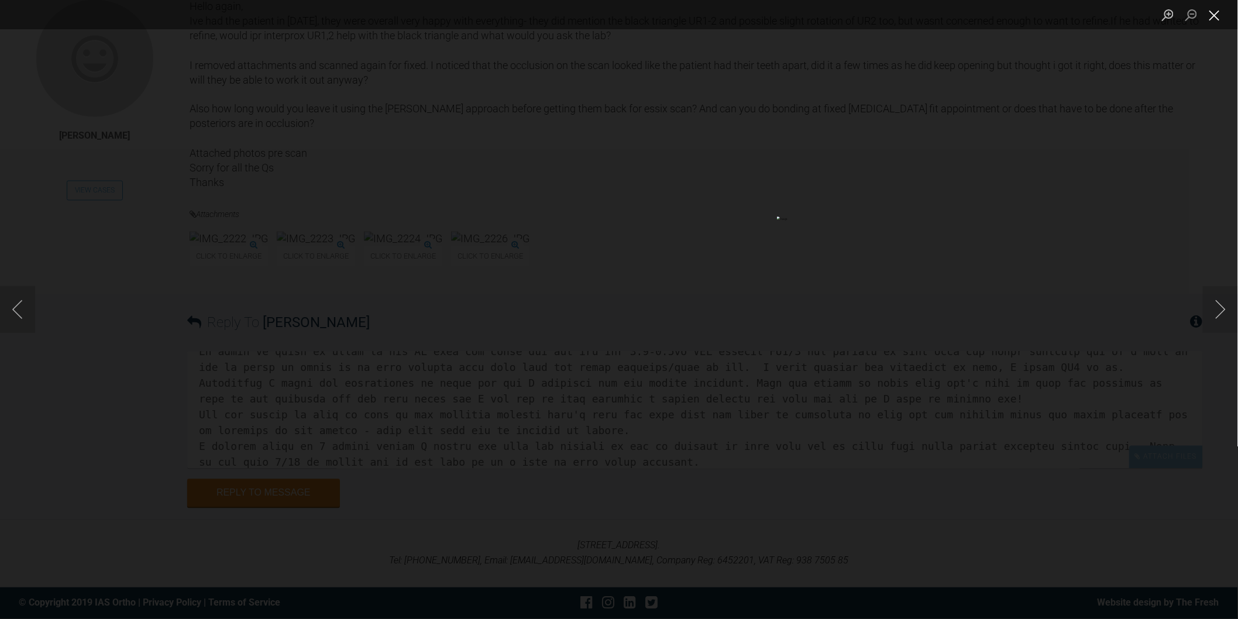
click at [1218, 16] on button "Close lightbox" at bounding box center [1214, 15] width 23 height 20
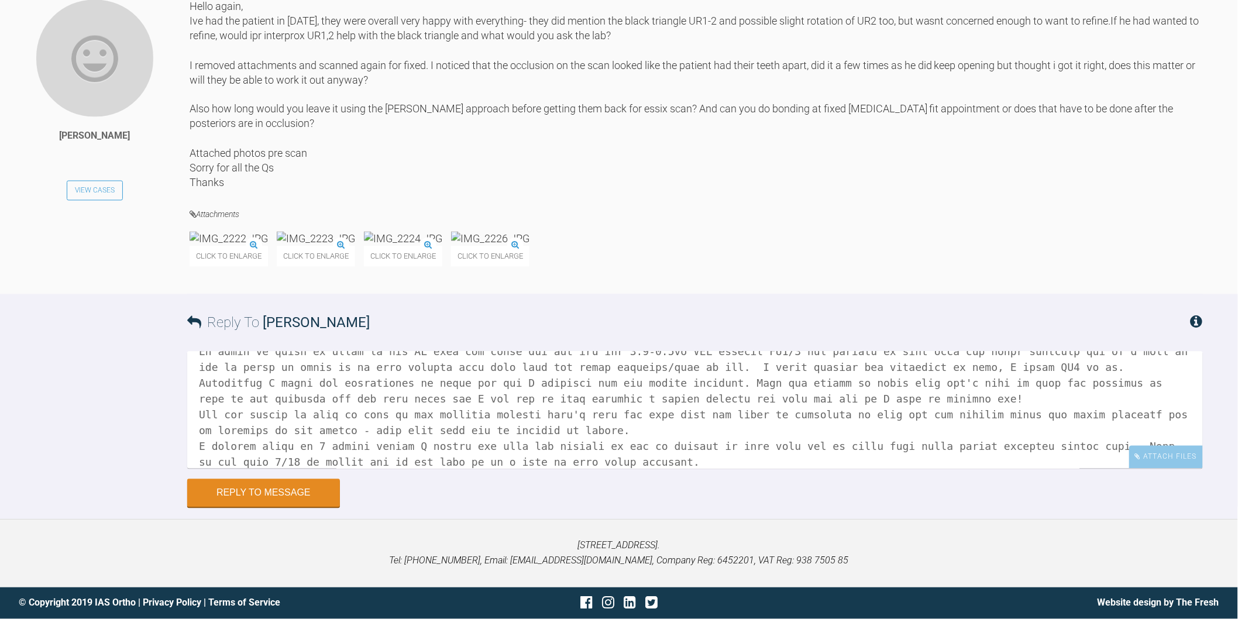
scroll to position [49, 0]
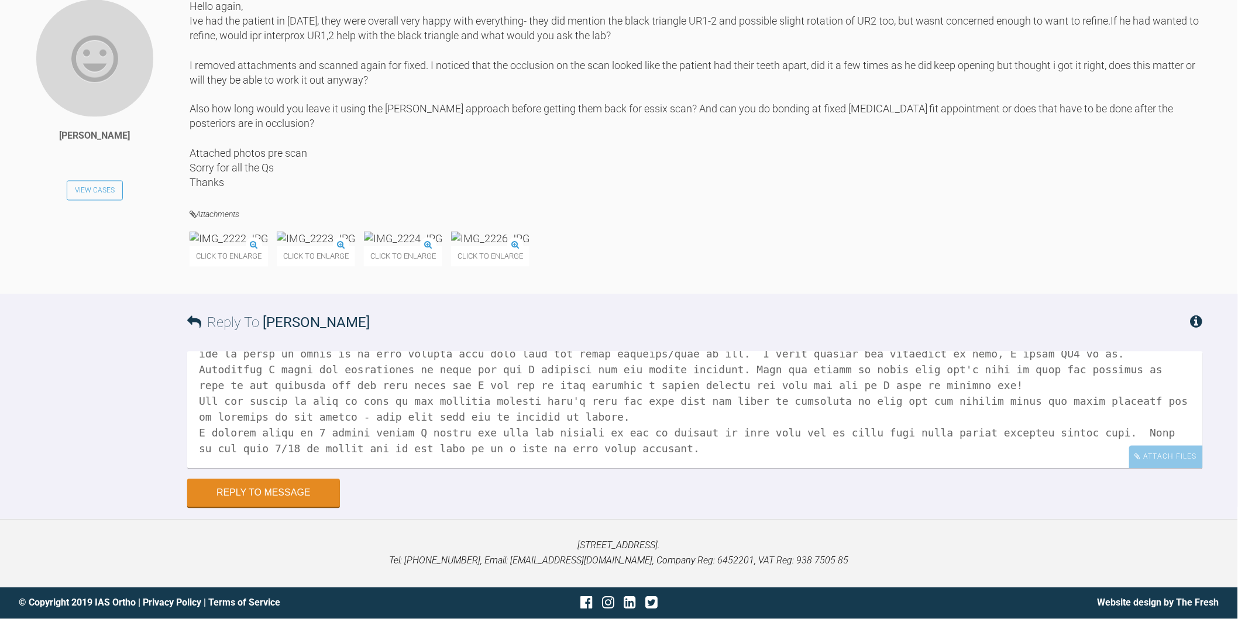
click at [617, 445] on textarea at bounding box center [695, 410] width 1016 height 117
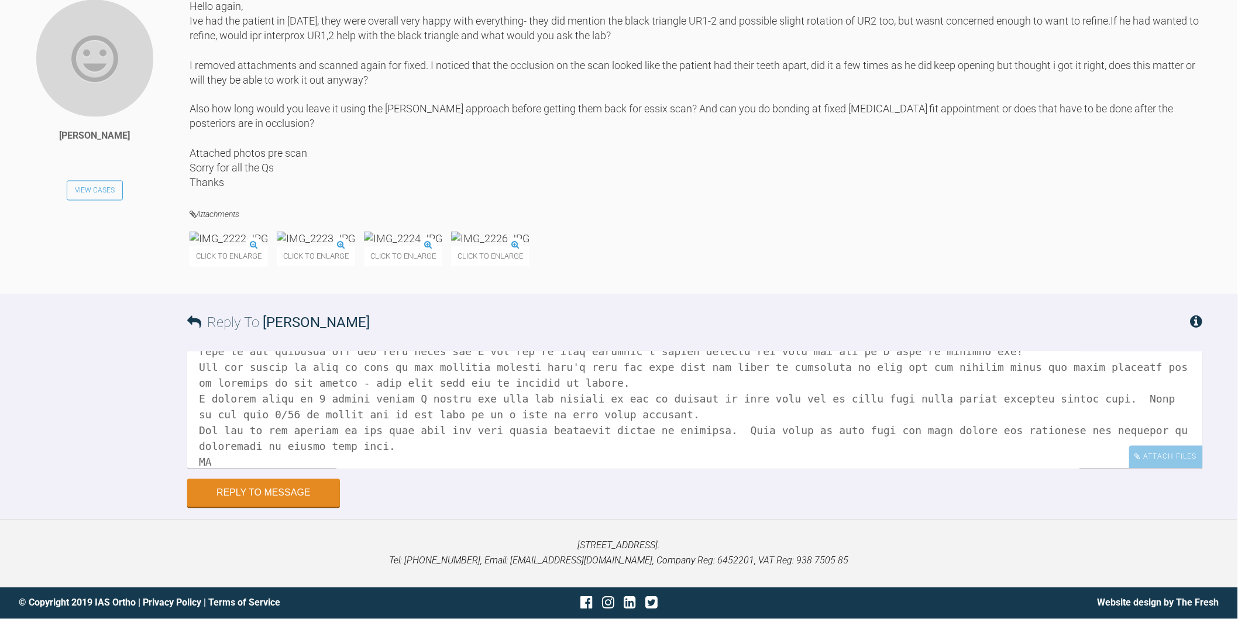
scroll to position [98, 0]
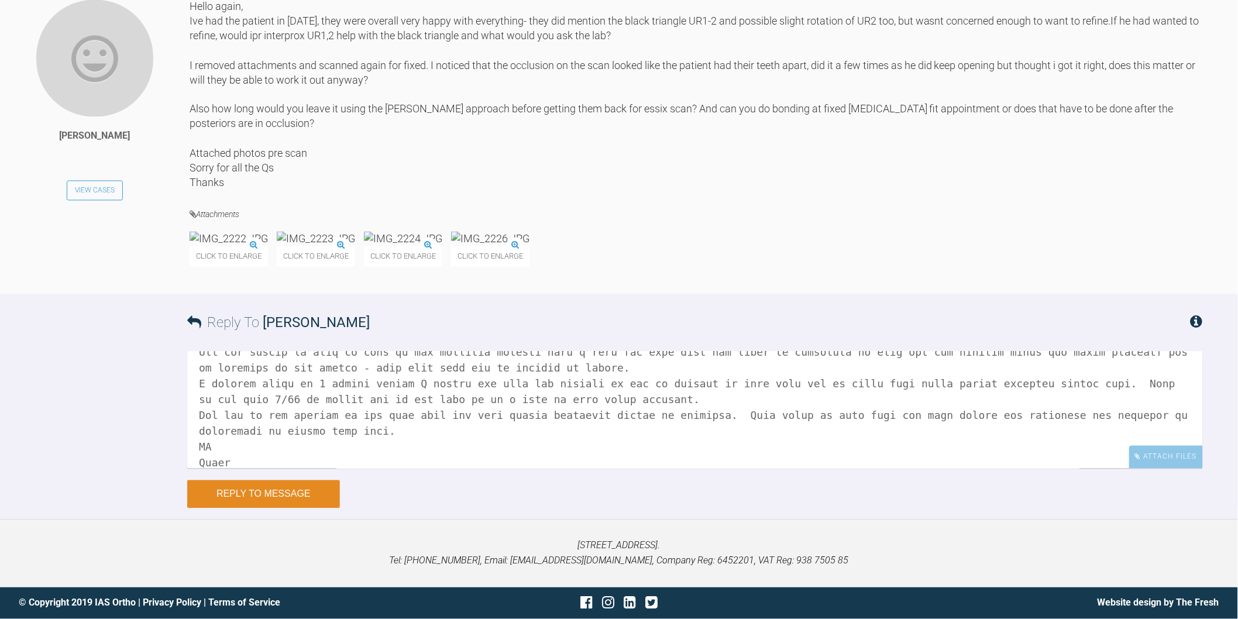
type textarea "Hi Isabella, don't worry about the questions, it's what I'm here for! If there …"
click at [268, 491] on button "Reply to Message" at bounding box center [263, 494] width 153 height 28
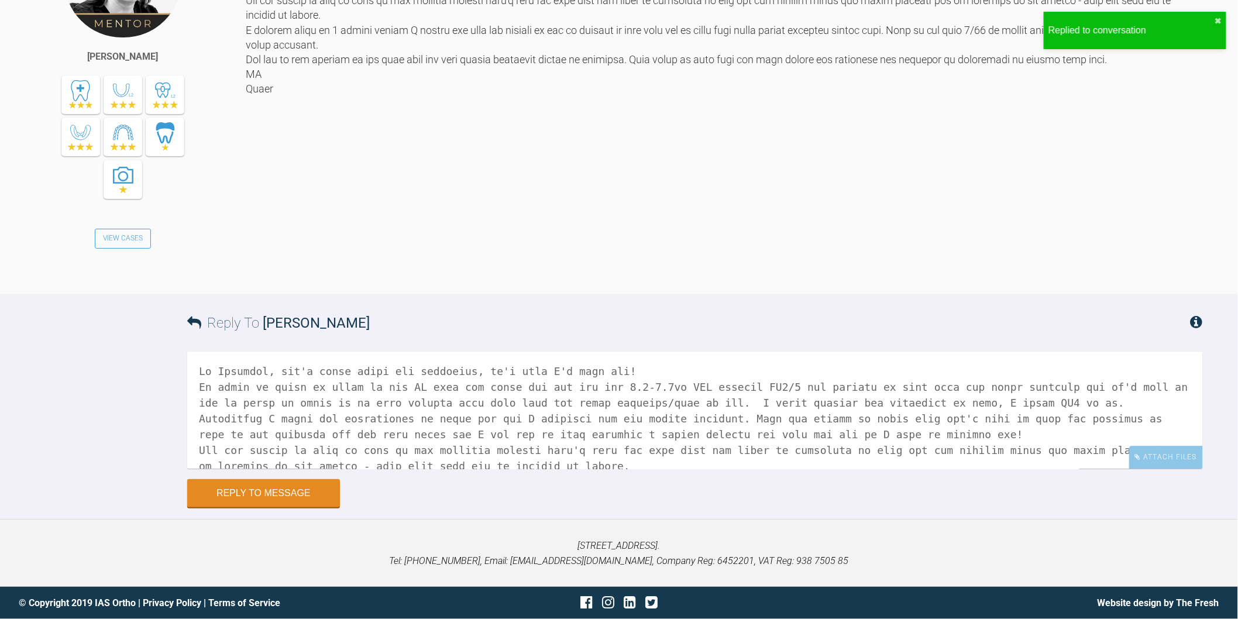
scroll to position [22028, 0]
